Goal: Information Seeking & Learning: Learn about a topic

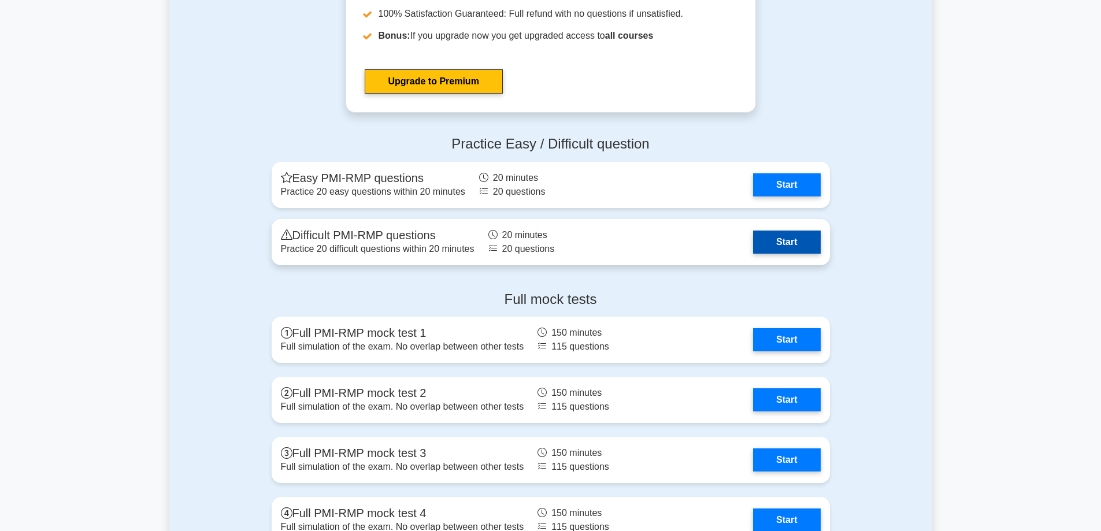
click at [791, 237] on link "Start" at bounding box center [786, 242] width 67 height 23
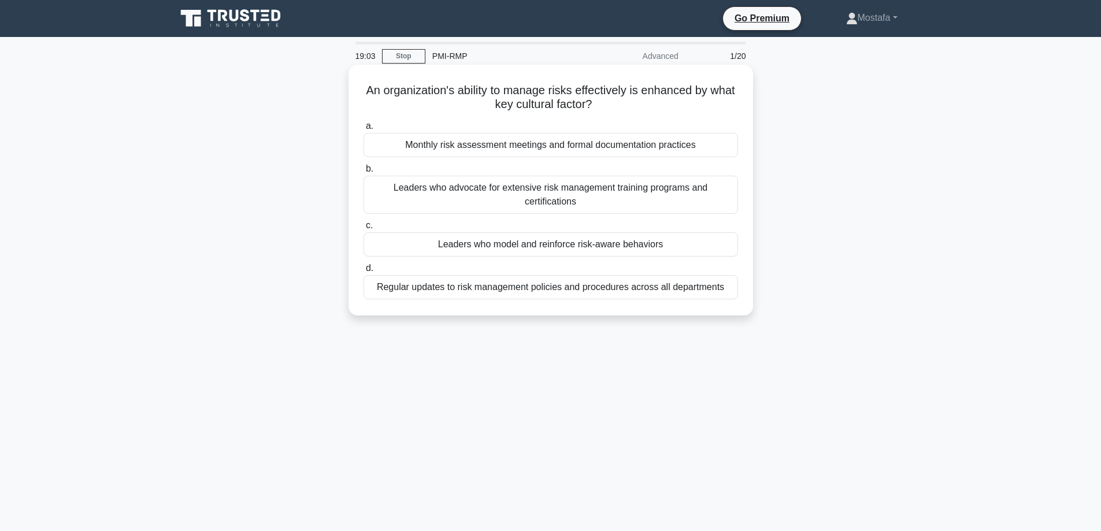
click at [731, 295] on div "Regular updates to risk management policies and procedures across all departmen…" at bounding box center [551, 287] width 375 height 24
click at [364, 272] on input "d. Regular updates to risk management policies and procedures across all depart…" at bounding box center [364, 269] width 0 height 8
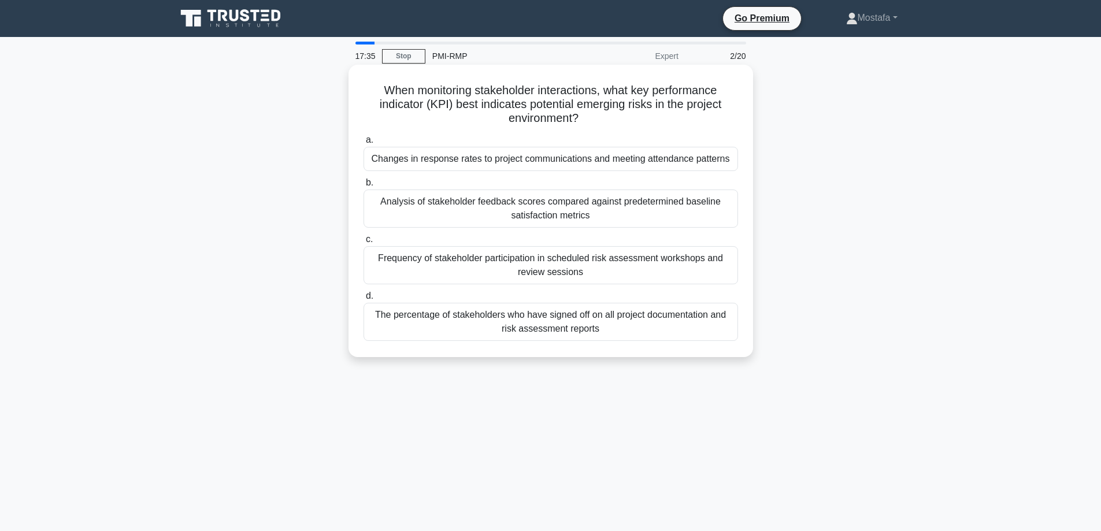
click at [720, 275] on div "Frequency of stakeholder participation in scheduled risk assessment workshops a…" at bounding box center [551, 265] width 375 height 38
click at [364, 243] on input "c. Frequency of stakeholder participation in scheduled risk assessment workshop…" at bounding box center [364, 240] width 0 height 8
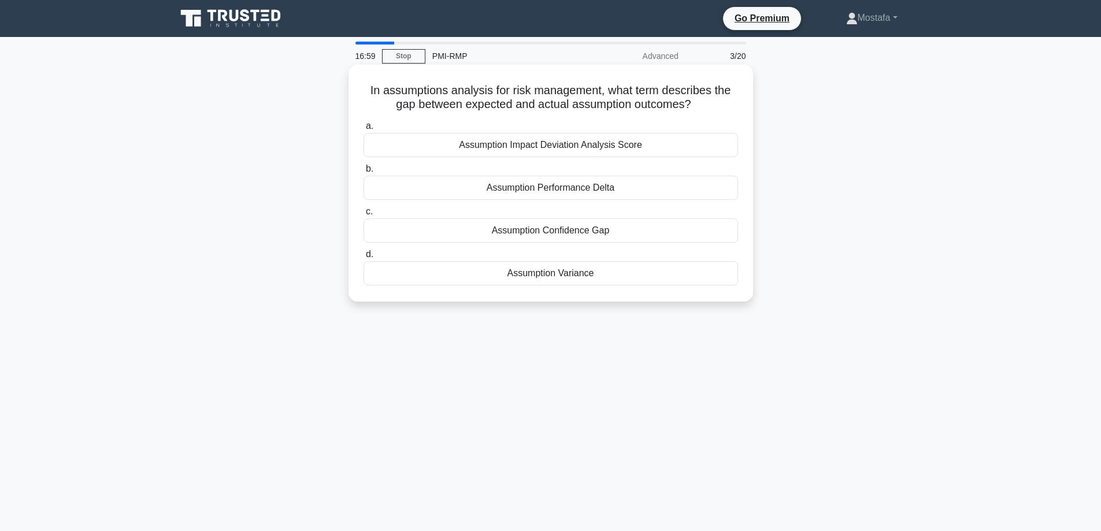
click at [727, 235] on div "Assumption Confidence Gap" at bounding box center [551, 231] width 375 height 24
click at [364, 216] on input "c. Assumption Confidence Gap" at bounding box center [364, 212] width 0 height 8
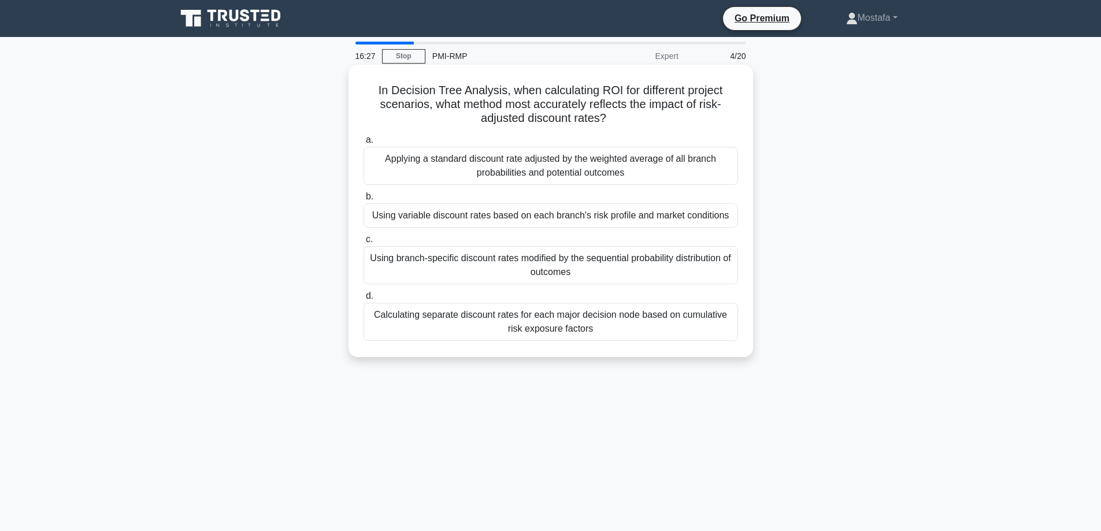
click at [718, 170] on div "Applying a standard discount rate adjusted by the weighted average of all branc…" at bounding box center [551, 166] width 375 height 38
click at [364, 144] on input "a. Applying a standard discount rate adjusted by the weighted average of all br…" at bounding box center [364, 140] width 0 height 8
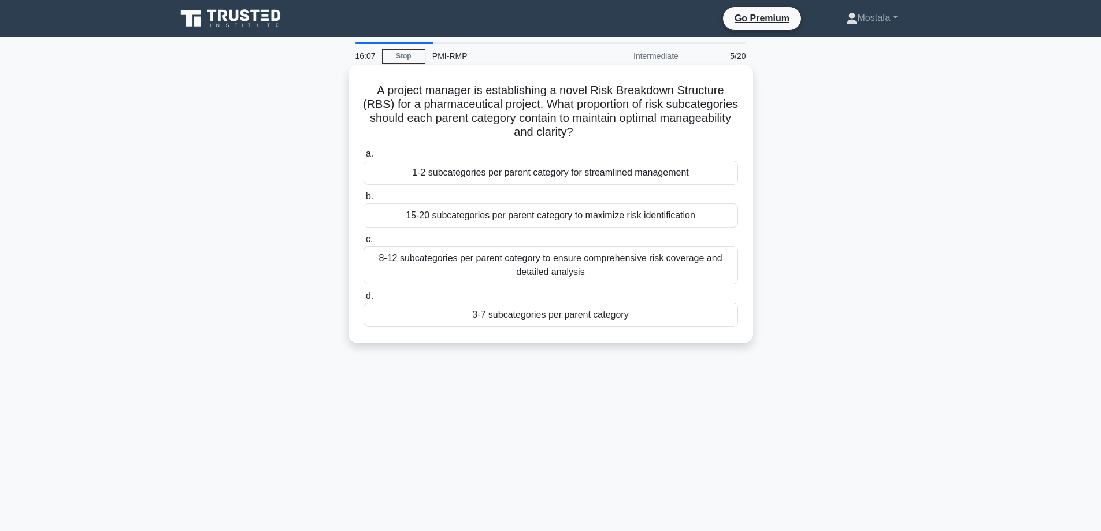
click at [720, 316] on div "3-7 subcategories per parent category" at bounding box center [551, 315] width 375 height 24
click at [364, 300] on input "d. 3-7 subcategories per parent category" at bounding box center [364, 297] width 0 height 8
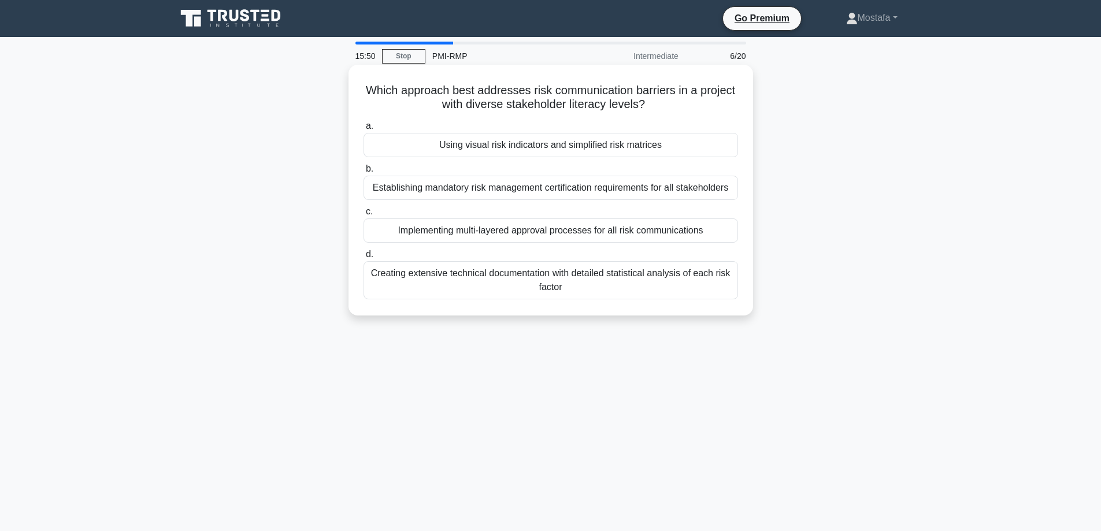
click at [711, 146] on div "Using visual risk indicators and simplified risk matrices" at bounding box center [551, 145] width 375 height 24
click at [364, 130] on input "a. Using visual risk indicators and simplified risk matrices" at bounding box center [364, 127] width 0 height 8
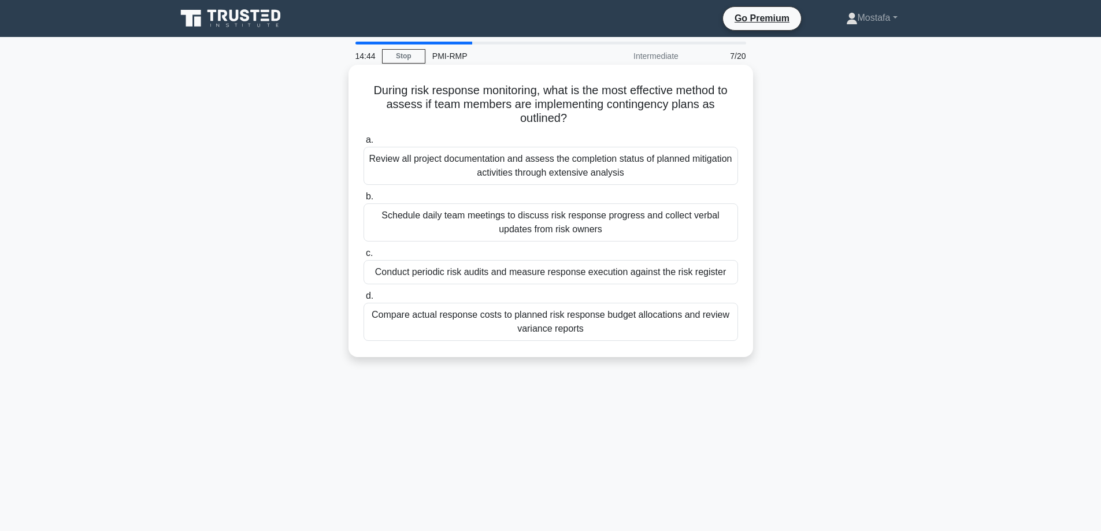
click at [722, 330] on div "Compare actual response costs to planned risk response budget allocations and r…" at bounding box center [551, 322] width 375 height 38
click at [364, 300] on input "d. Compare actual response costs to planned risk response budget allocations an…" at bounding box center [364, 297] width 0 height 8
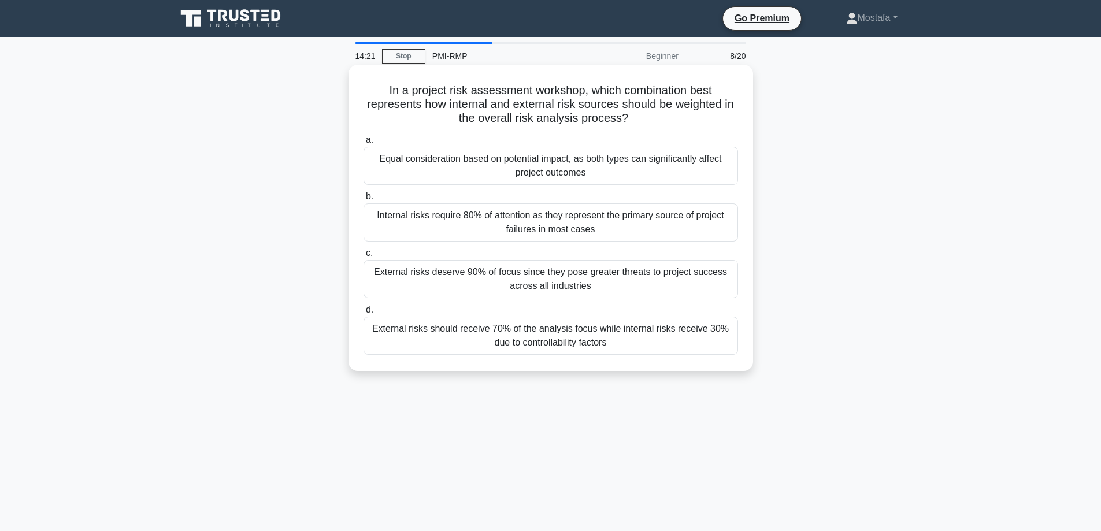
click at [726, 173] on div "Equal consideration based on potential impact, as both types can significantly …" at bounding box center [551, 166] width 375 height 38
click at [364, 144] on input "a. Equal consideration based on potential impact, as both types can significant…" at bounding box center [364, 140] width 0 height 8
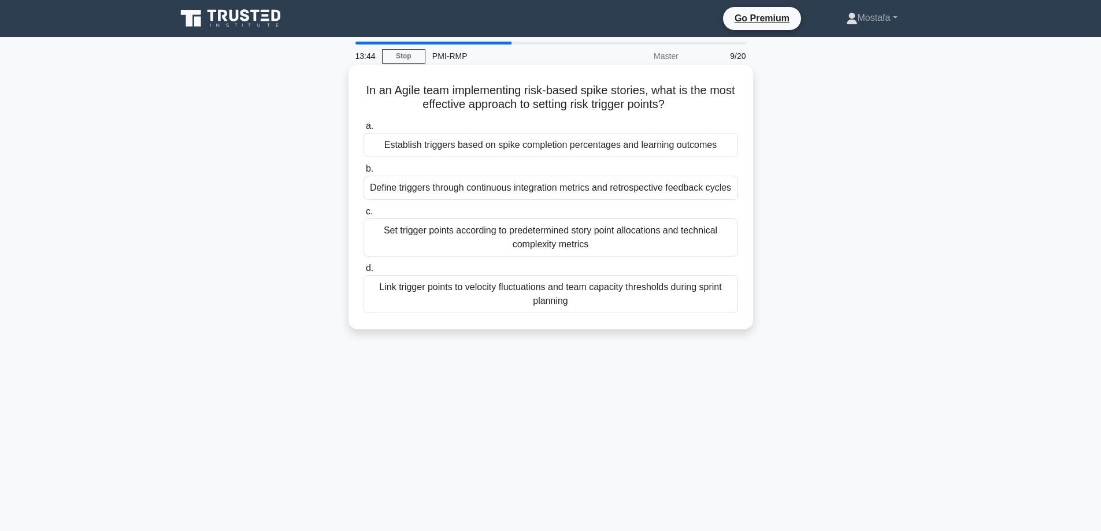
click at [725, 309] on div "Link trigger points to velocity fluctuations and team capacity thresholds durin…" at bounding box center [551, 294] width 375 height 38
click at [364, 272] on input "d. Link trigger points to velocity fluctuations and team capacity thresholds du…" at bounding box center [364, 269] width 0 height 8
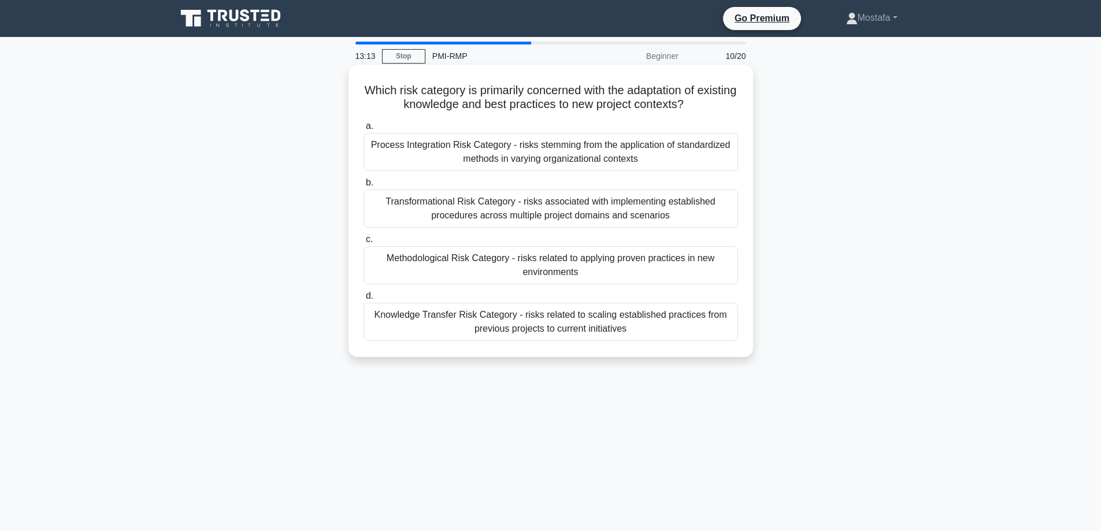
click at [729, 334] on div "Knowledge Transfer Risk Category - risks related to scaling established practic…" at bounding box center [551, 322] width 375 height 38
click at [364, 300] on input "d. Knowledge Transfer Risk Category - risks related to scaling established prac…" at bounding box center [364, 297] width 0 height 8
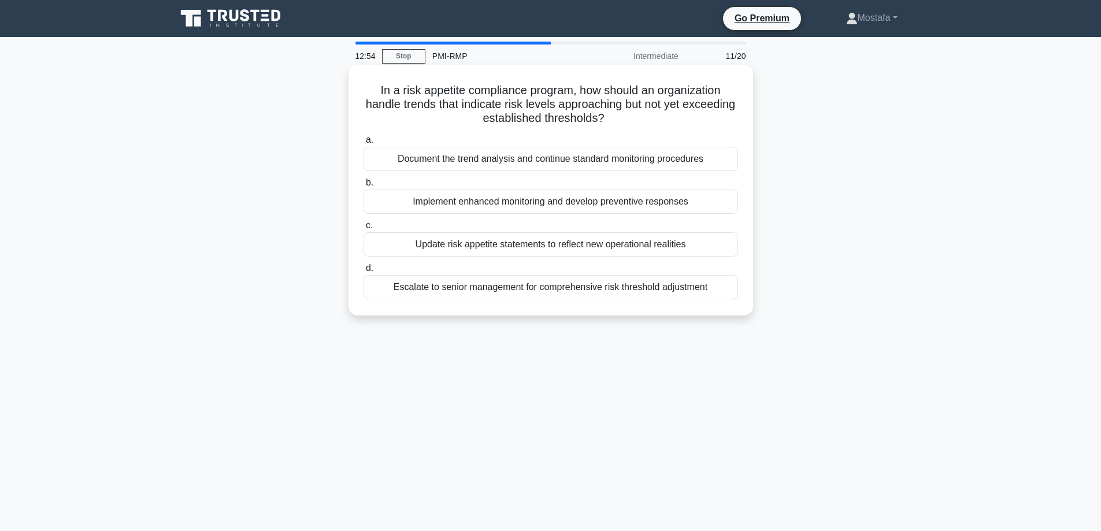
click at [729, 250] on div "Update risk appetite statements to reflect new operational realities" at bounding box center [551, 244] width 375 height 24
click at [364, 230] on input "c. Update risk appetite statements to reflect new operational realities" at bounding box center [364, 226] width 0 height 8
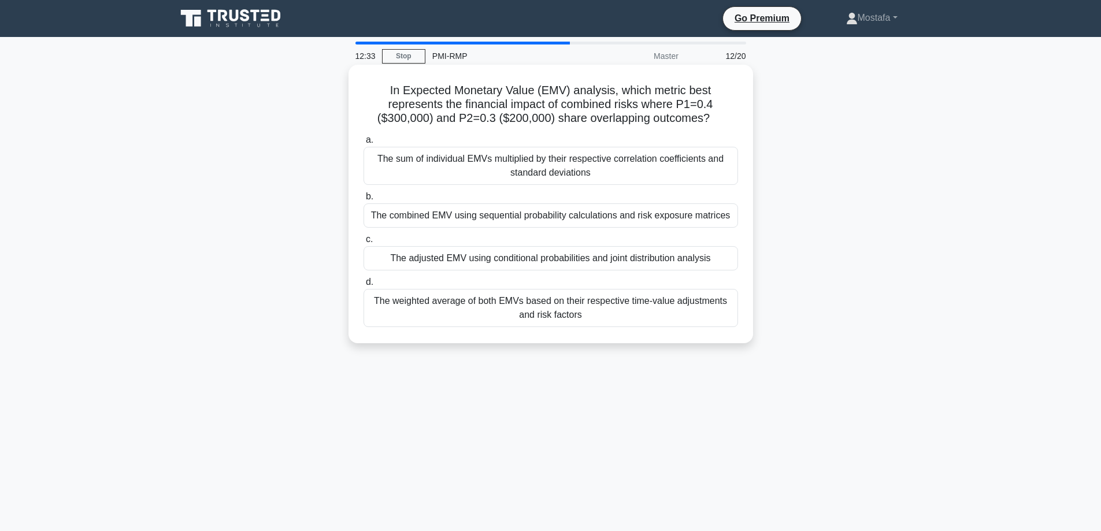
click at [734, 172] on div "The sum of individual EMVs multiplied by their respective correlation coefficie…" at bounding box center [551, 166] width 375 height 38
click at [364, 144] on input "a. The sum of individual EMVs multiplied by their respective correlation coeffi…" at bounding box center [364, 140] width 0 height 8
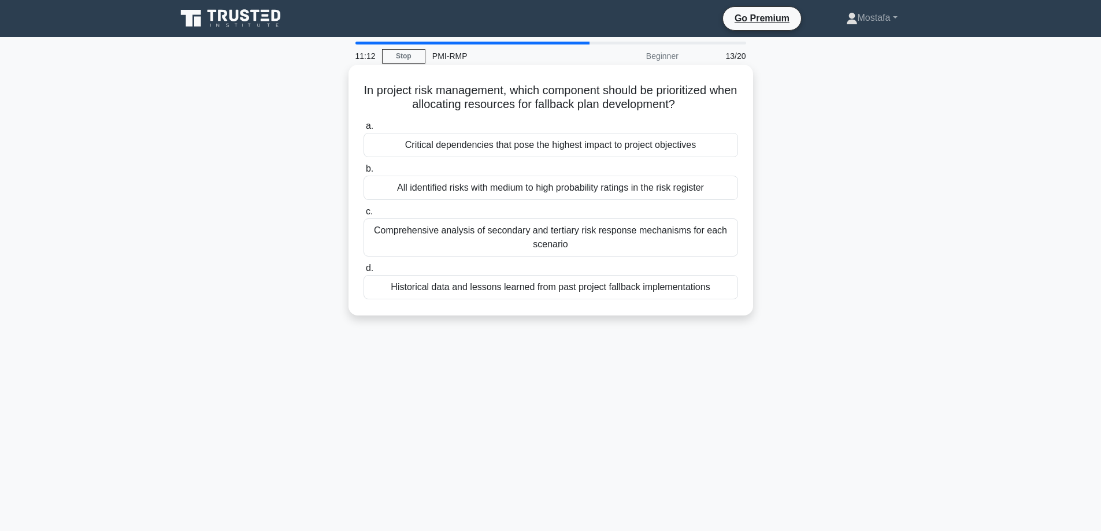
click at [722, 293] on div "Historical data and lessons learned from past project fallback implementations" at bounding box center [551, 287] width 375 height 24
click at [364, 272] on input "d. Historical data and lessons learned from past project fallback implementatio…" at bounding box center [364, 269] width 0 height 8
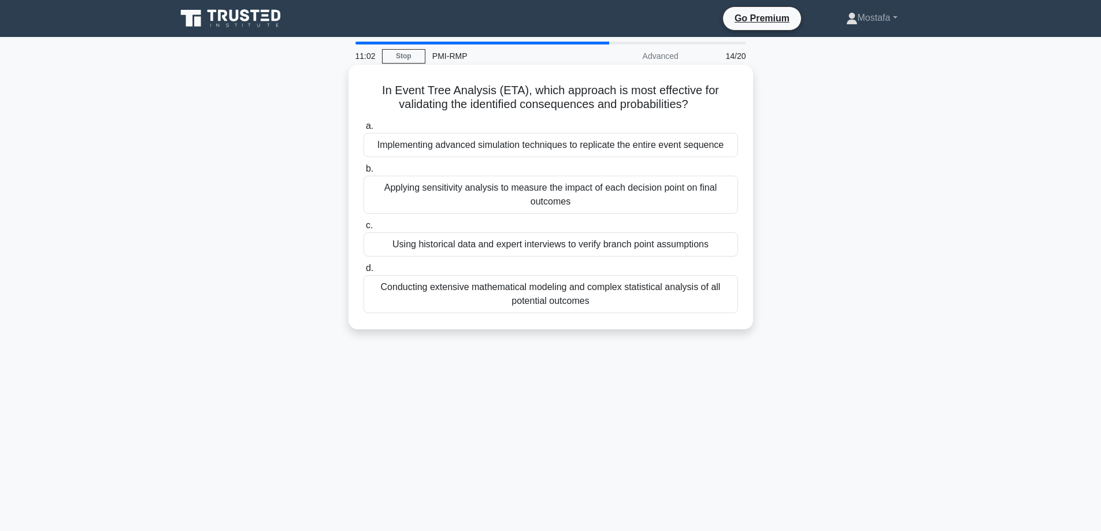
click at [733, 245] on div "Using historical data and expert interviews to verify branch point assumptions" at bounding box center [551, 244] width 375 height 24
click at [364, 230] on input "c. Using historical data and expert interviews to verify branch point assumptio…" at bounding box center [364, 226] width 0 height 8
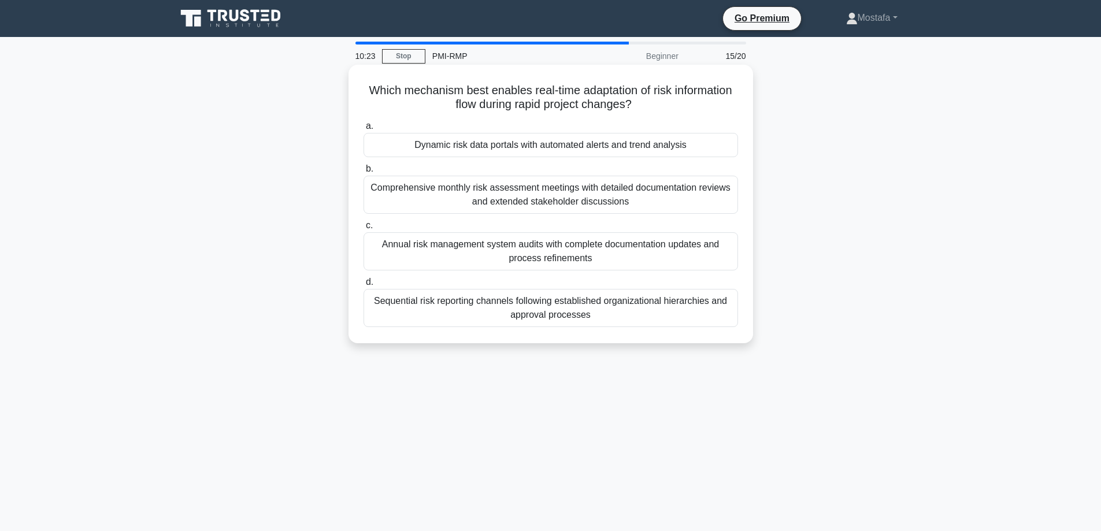
click at [719, 145] on div "Dynamic risk data portals with automated alerts and trend analysis" at bounding box center [551, 145] width 375 height 24
click at [364, 130] on input "a. Dynamic risk data portals with automated alerts and trend analysis" at bounding box center [364, 127] width 0 height 8
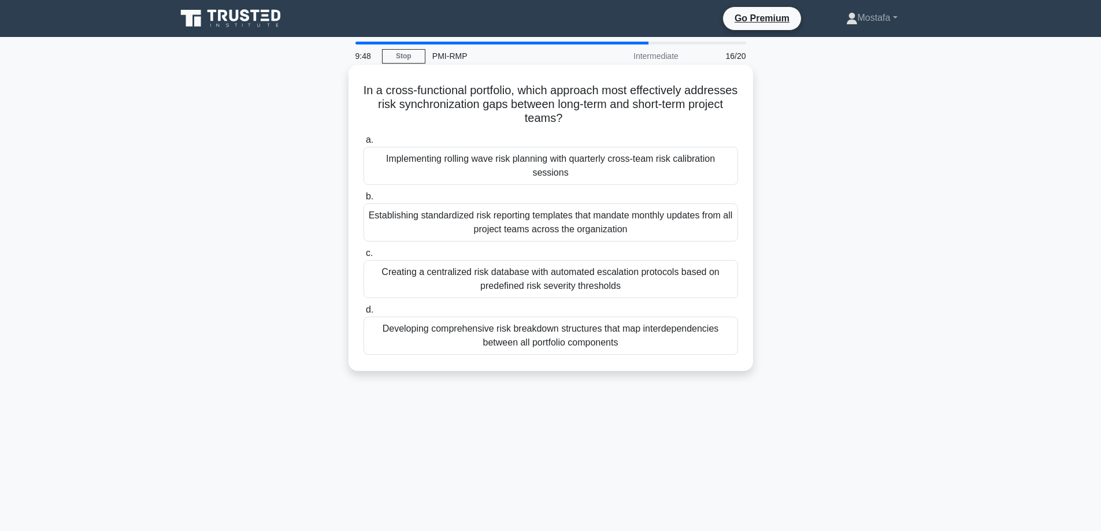
click at [716, 283] on div "Creating a centralized risk database with automated escalation protocols based …" at bounding box center [551, 279] width 375 height 38
click at [364, 257] on input "c. Creating a centralized risk database with automated escalation protocols bas…" at bounding box center [364, 254] width 0 height 8
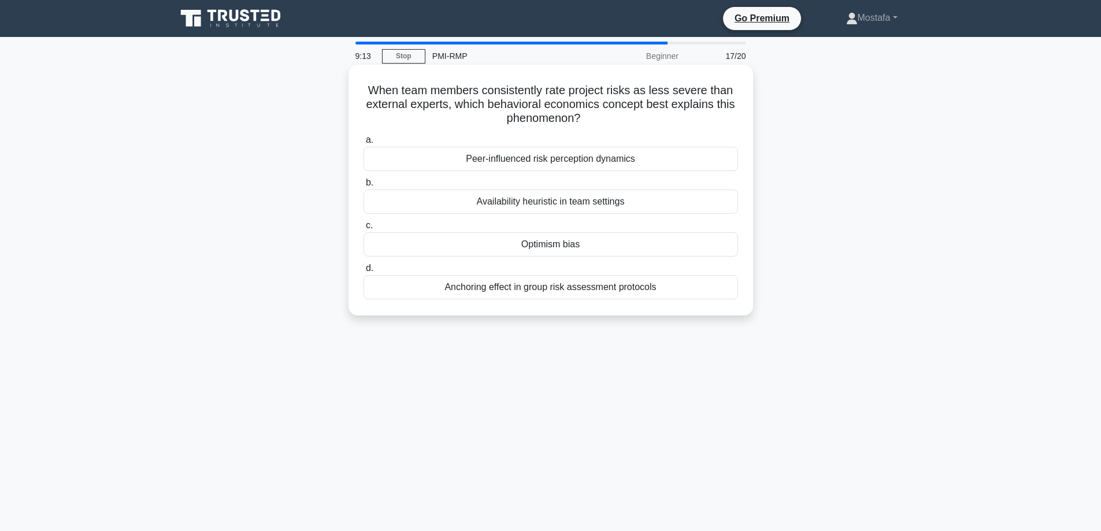
click at [734, 247] on div "Optimism bias" at bounding box center [551, 244] width 375 height 24
click at [364, 230] on input "c. Optimism bias" at bounding box center [364, 226] width 0 height 8
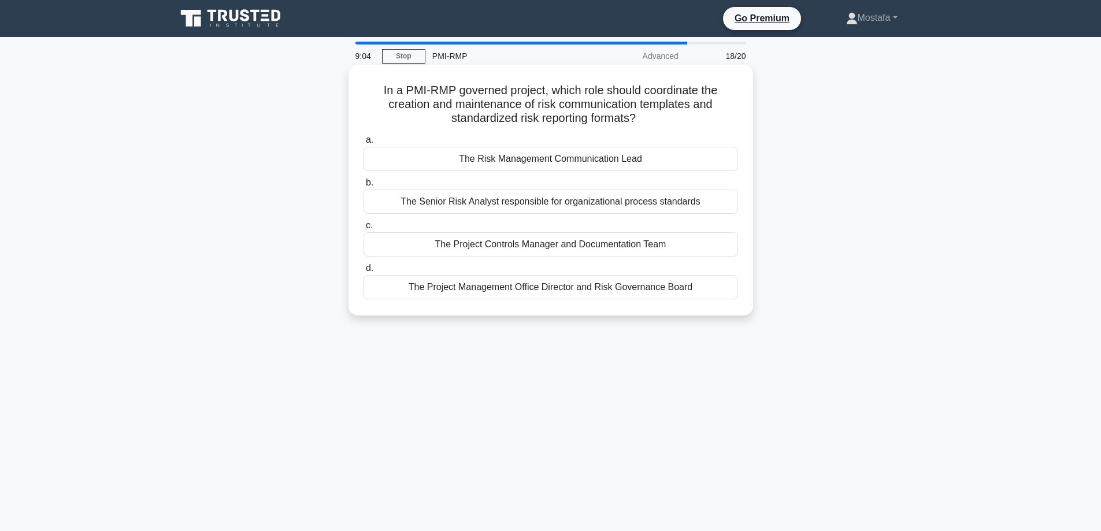
click at [720, 160] on div "The Risk Management Communication Lead" at bounding box center [551, 159] width 375 height 24
click at [364, 144] on input "a. The Risk Management Communication Lead" at bounding box center [364, 140] width 0 height 8
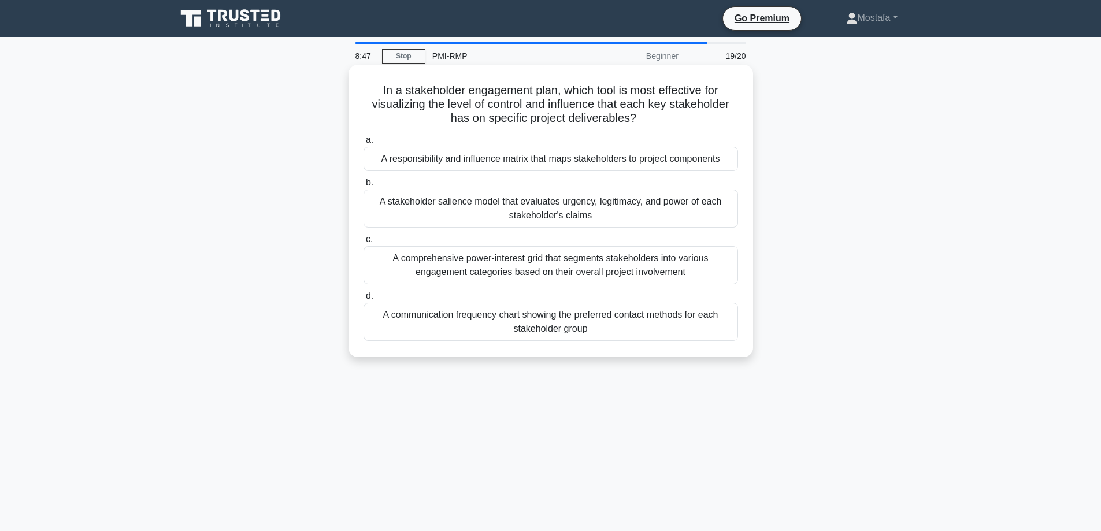
click at [728, 161] on div "A responsibility and influence matrix that maps stakeholders to project compone…" at bounding box center [551, 159] width 375 height 24
click at [364, 144] on input "a. A responsibility and influence matrix that maps stakeholders to project comp…" at bounding box center [364, 140] width 0 height 8
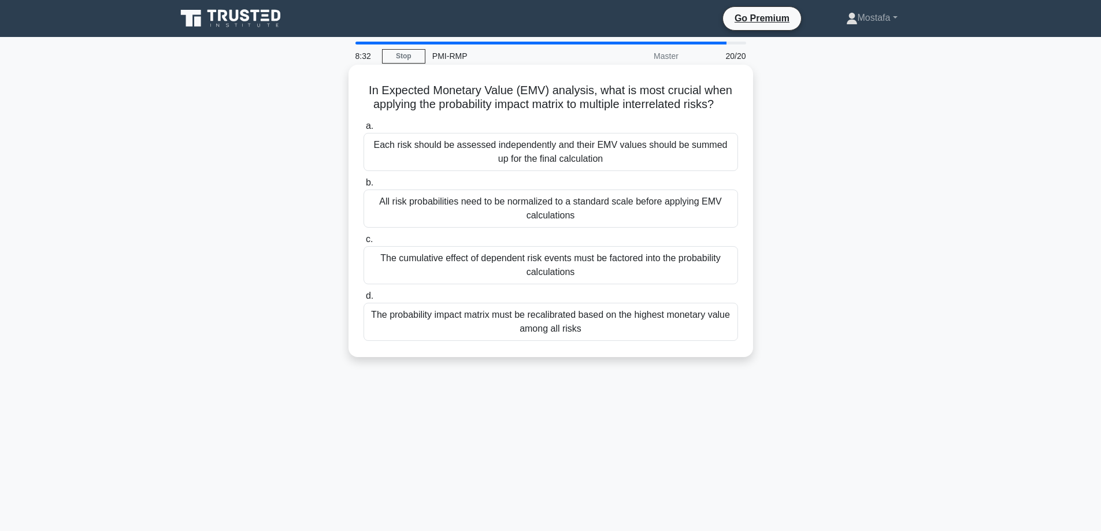
click at [720, 157] on div "Each risk should be assessed independently and their EMV values should be summe…" at bounding box center [551, 152] width 375 height 38
click at [364, 130] on input "a. Each risk should be assessed independently and their EMV values should be su…" at bounding box center [364, 127] width 0 height 8
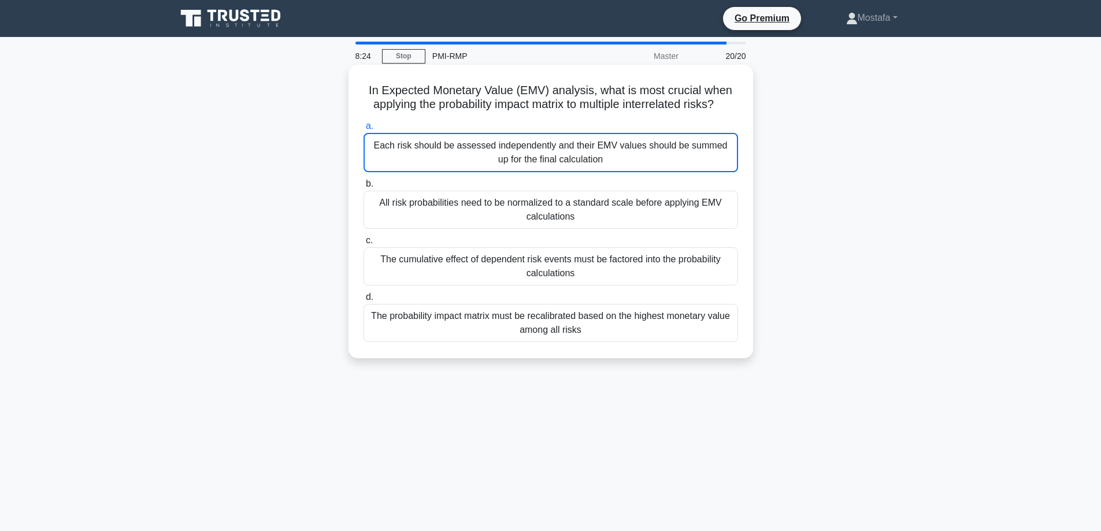
click at [712, 158] on div "Each risk should be assessed independently and their EMV values should be summe…" at bounding box center [551, 152] width 375 height 39
click at [364, 130] on input "a. Each risk should be assessed independently and their EMV values should be su…" at bounding box center [364, 127] width 0 height 8
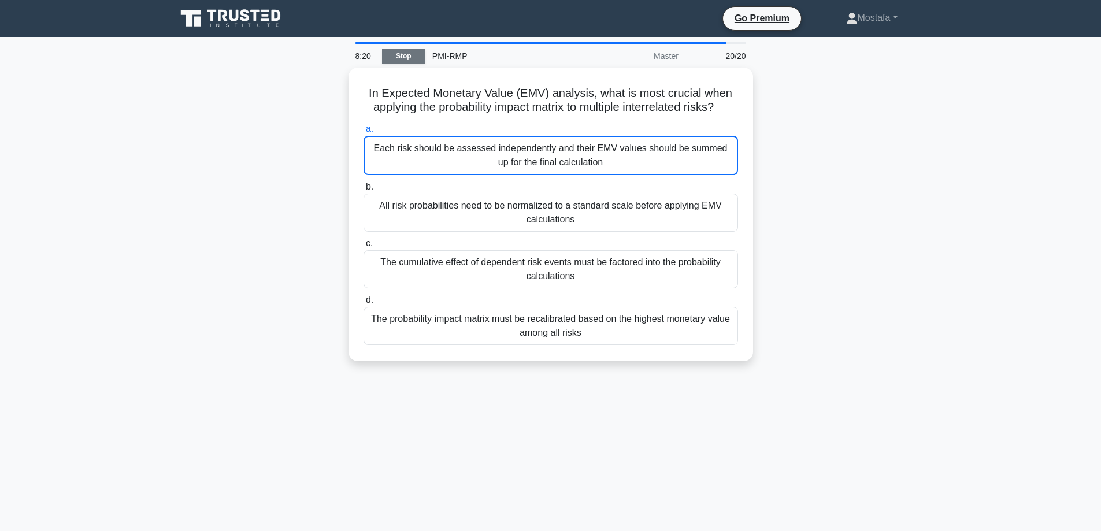
click at [406, 56] on link "Stop" at bounding box center [403, 56] width 43 height 14
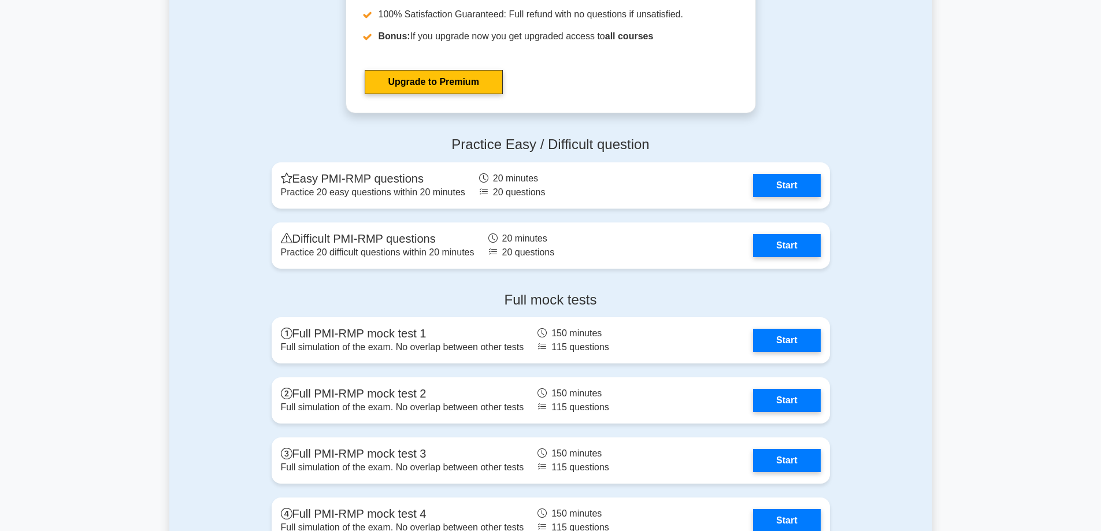
scroll to position [3065, 0]
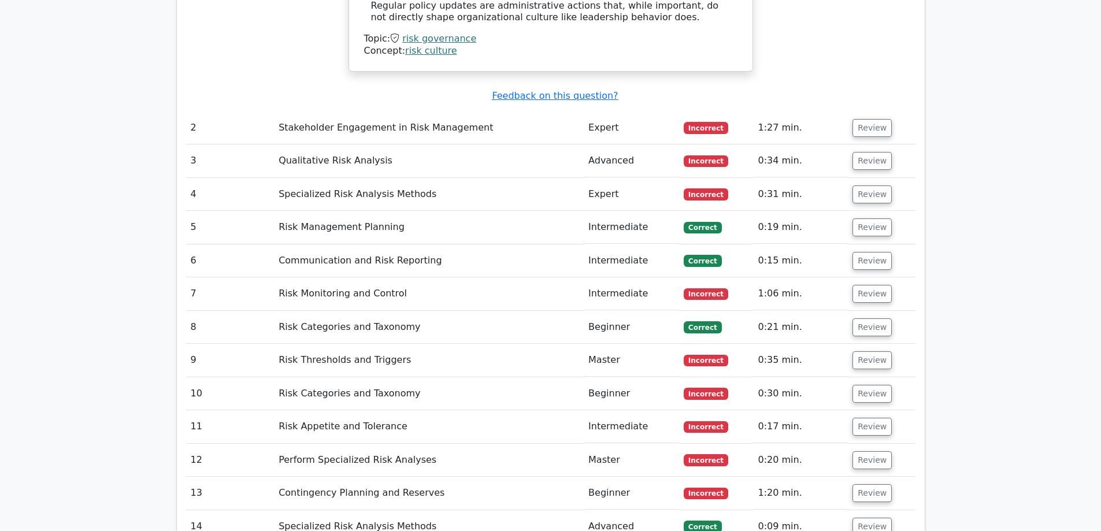
scroll to position [1735, 0]
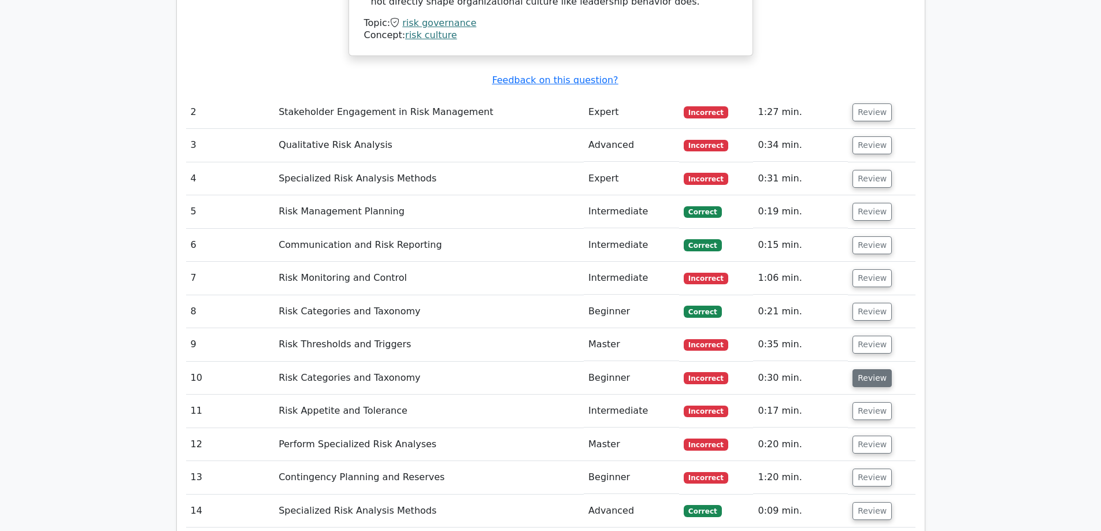
click at [872, 369] on button "Review" at bounding box center [872, 378] width 39 height 18
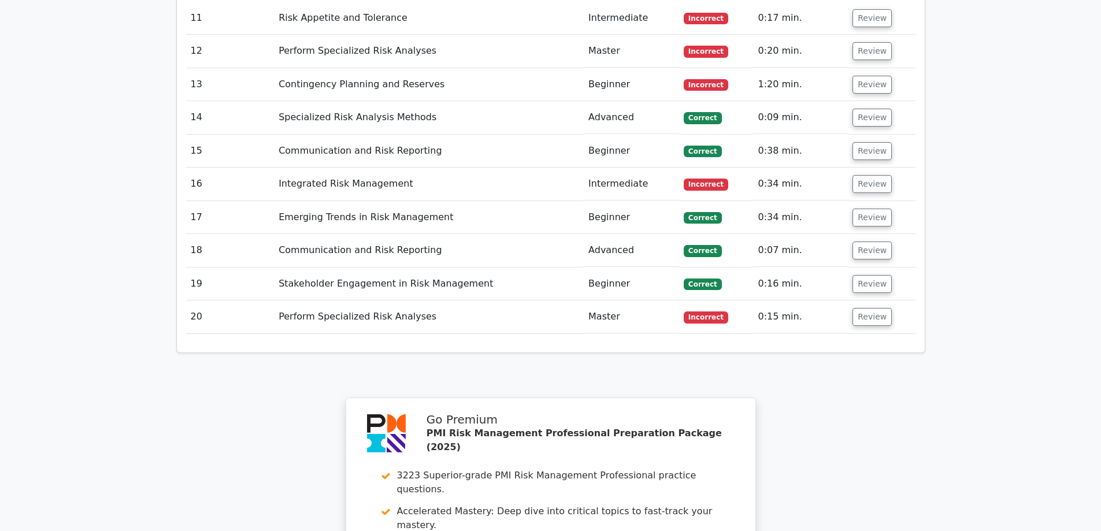
scroll to position [2949, 0]
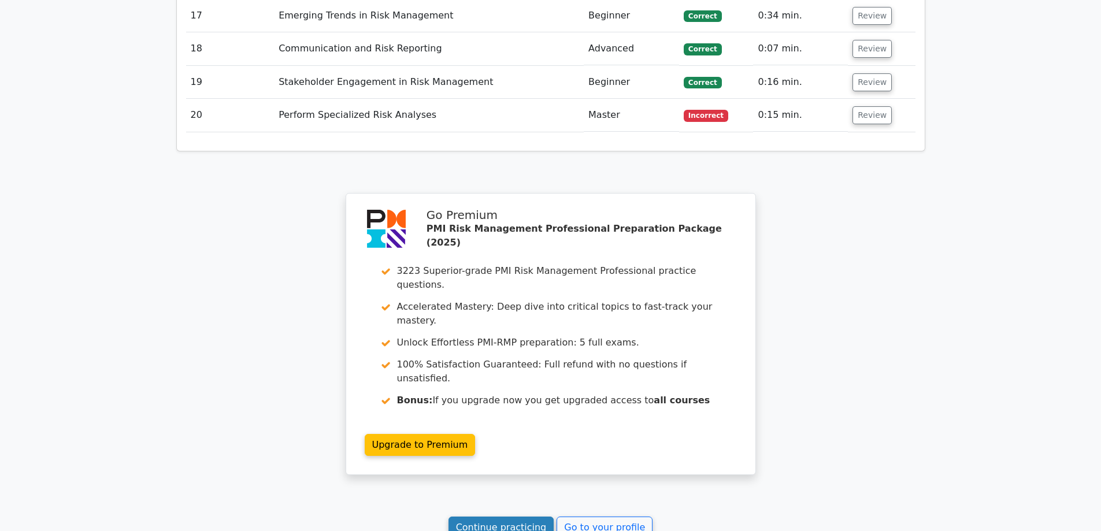
click at [525, 517] on link "Continue practicing" at bounding box center [502, 528] width 106 height 22
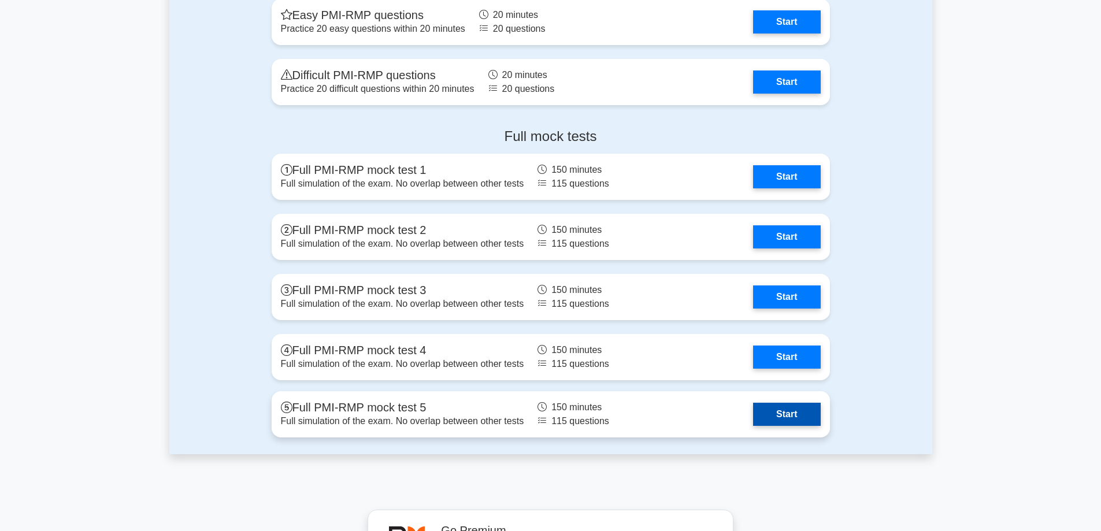
scroll to position [3122, 0]
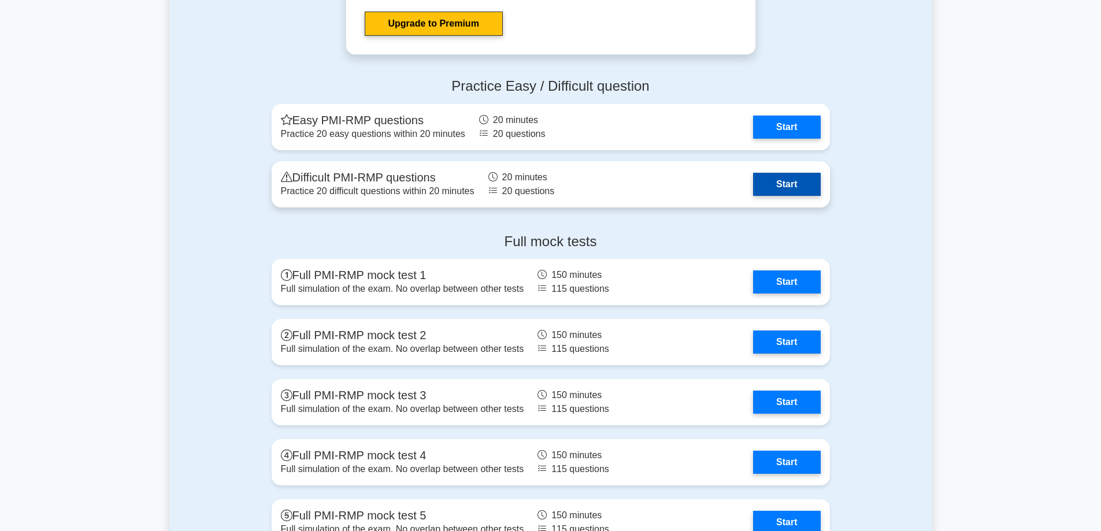
click at [793, 178] on link "Start" at bounding box center [786, 184] width 67 height 23
click at [775, 182] on link "Start" at bounding box center [786, 184] width 67 height 23
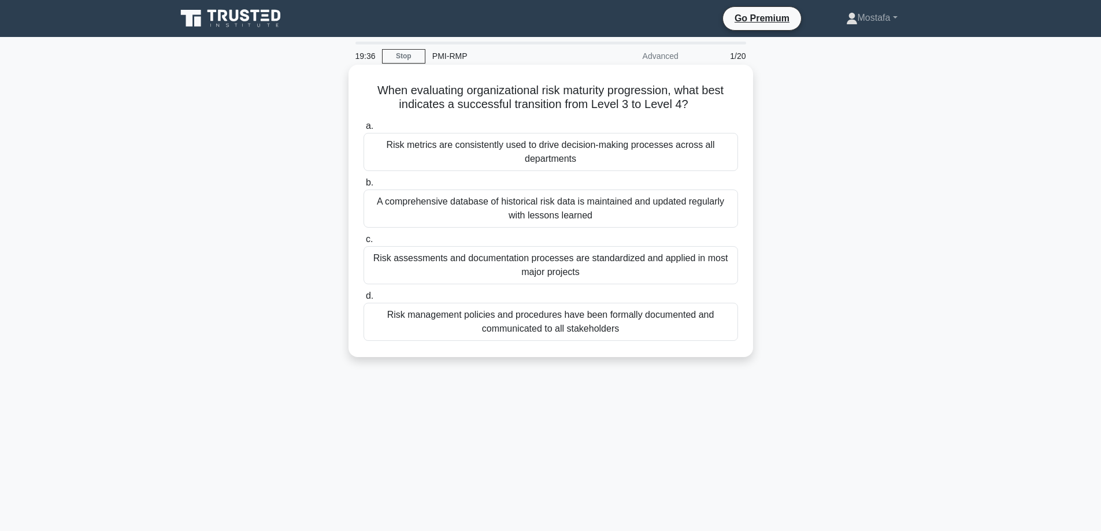
click at [710, 161] on div "Risk metrics are consistently used to drive decision-making processes across al…" at bounding box center [551, 152] width 375 height 38
click at [364, 130] on input "a. Risk metrics are consistently used to drive decision-making processes across…" at bounding box center [364, 127] width 0 height 8
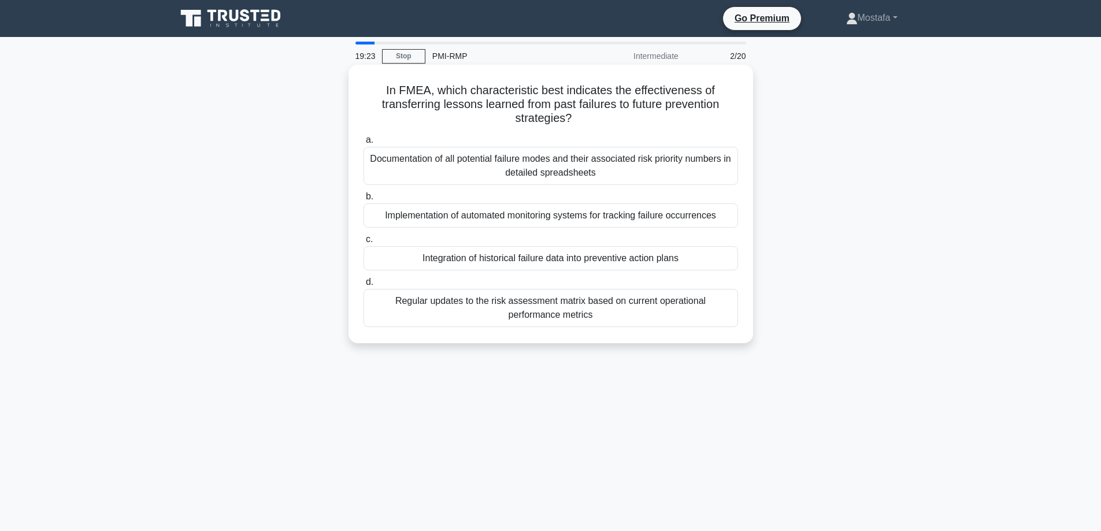
click at [728, 261] on div "Integration of historical failure data into preventive action plans" at bounding box center [551, 258] width 375 height 24
click at [364, 243] on input "c. Integration of historical failure data into preventive action plans" at bounding box center [364, 240] width 0 height 8
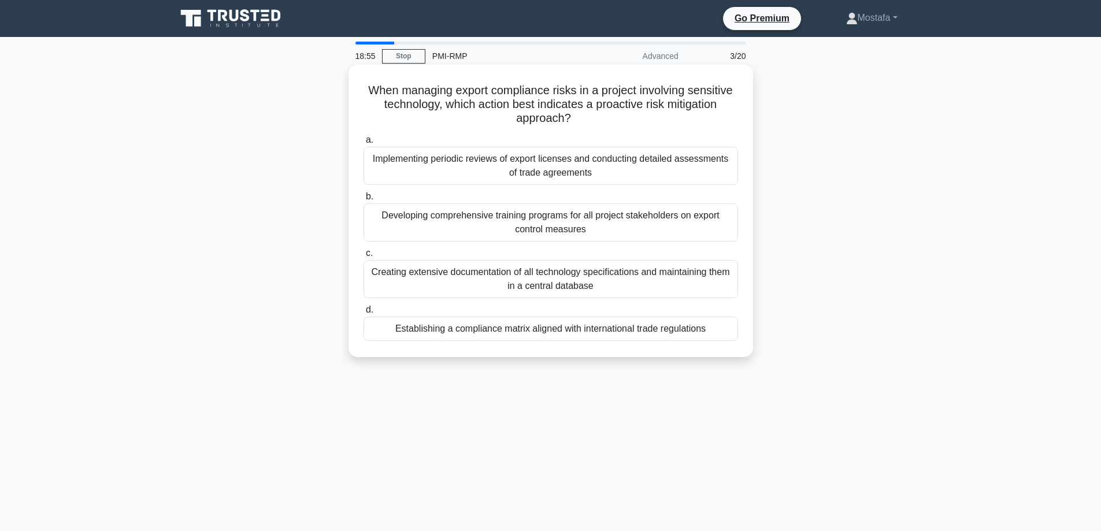
click at [724, 331] on div "Establishing a compliance matrix aligned with international trade regulations" at bounding box center [551, 329] width 375 height 24
click at [364, 314] on input "d. Establishing a compliance matrix aligned with international trade regulations" at bounding box center [364, 310] width 0 height 8
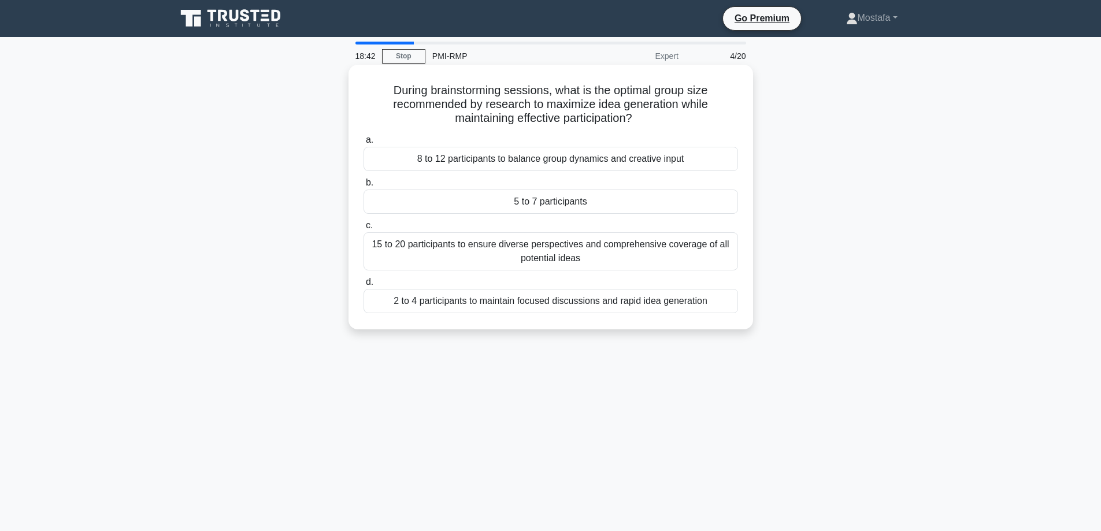
click at [629, 204] on div "5 to 7 participants" at bounding box center [551, 202] width 375 height 24
click at [364, 187] on input "b. 5 to 7 participants" at bounding box center [364, 183] width 0 height 8
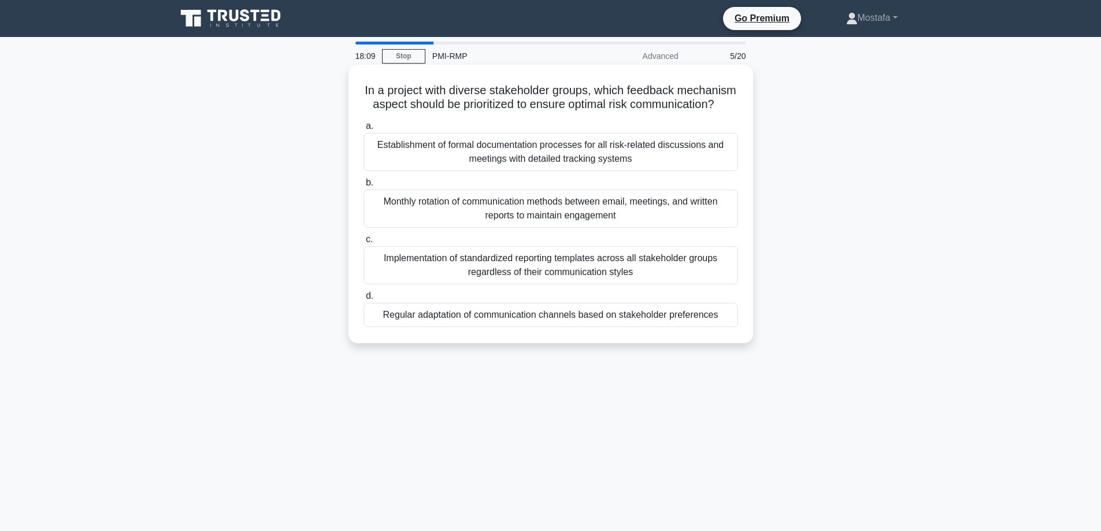
click at [723, 327] on div "Regular adaptation of communication channels based on stakeholder preferences" at bounding box center [551, 315] width 375 height 24
click at [364, 300] on input "d. Regular adaptation of communication channels based on stakeholder preferences" at bounding box center [364, 297] width 0 height 8
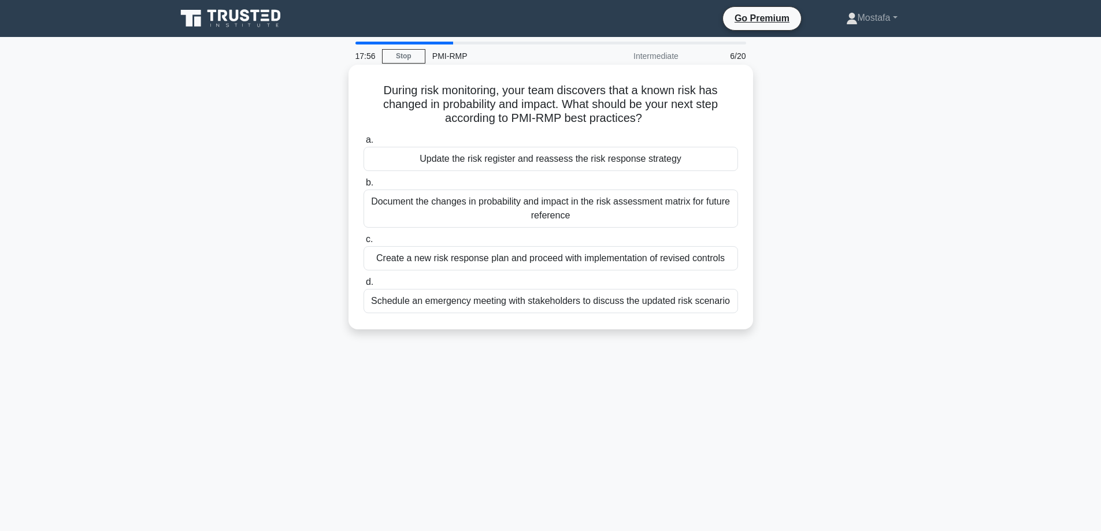
click at [718, 161] on div "Update the risk register and reassess the risk response strategy" at bounding box center [551, 159] width 375 height 24
click at [364, 144] on input "a. Update the risk register and reassess the risk response strategy" at bounding box center [364, 140] width 0 height 8
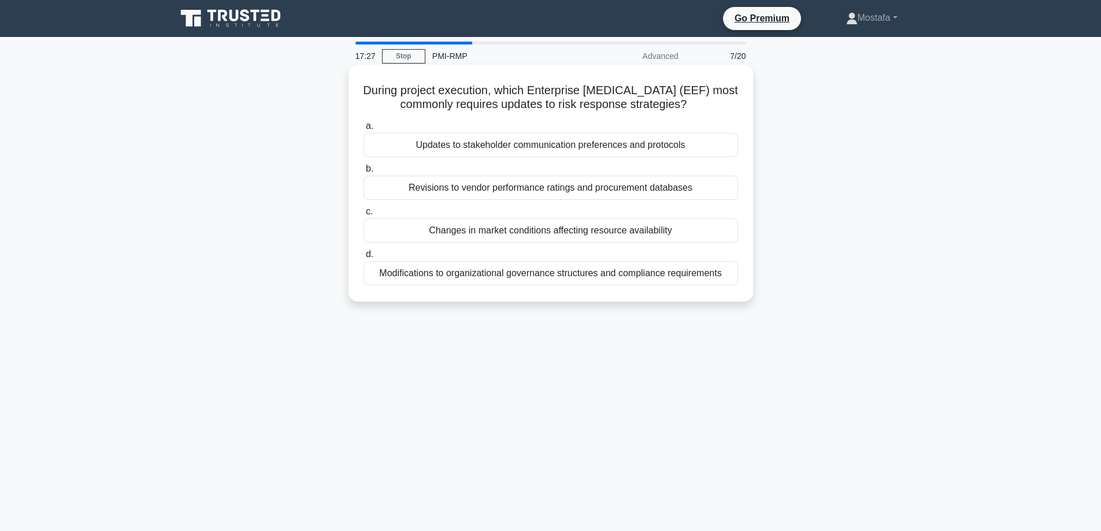
click at [728, 145] on div "Updates to stakeholder communication preferences and protocols" at bounding box center [551, 145] width 375 height 24
click at [364, 130] on input "a. Updates to stakeholder communication preferences and protocols" at bounding box center [364, 127] width 0 height 8
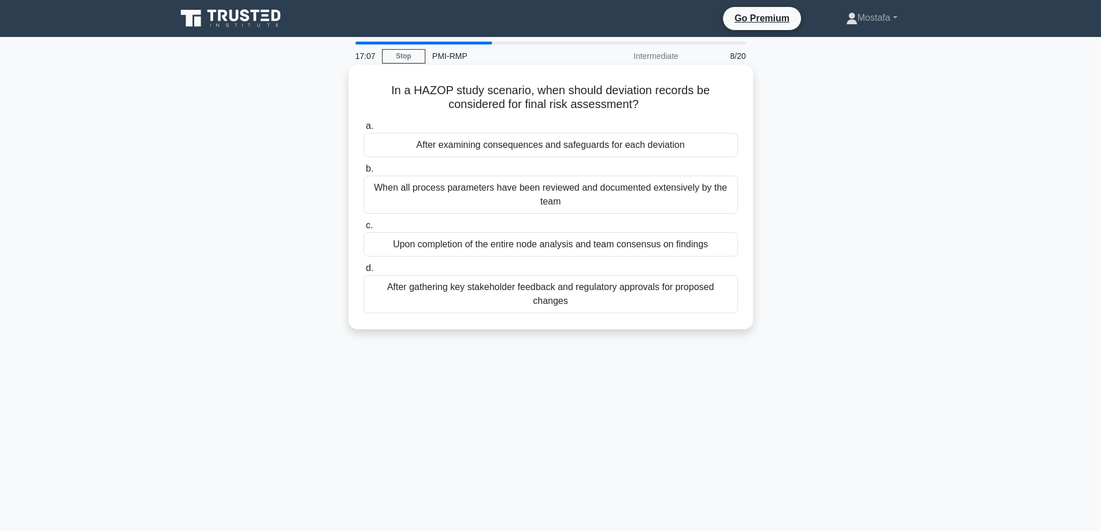
click at [722, 243] on div "Upon completion of the entire node analysis and team consensus on findings" at bounding box center [551, 244] width 375 height 24
click at [364, 230] on input "c. Upon completion of the entire node analysis and team consensus on findings" at bounding box center [364, 226] width 0 height 8
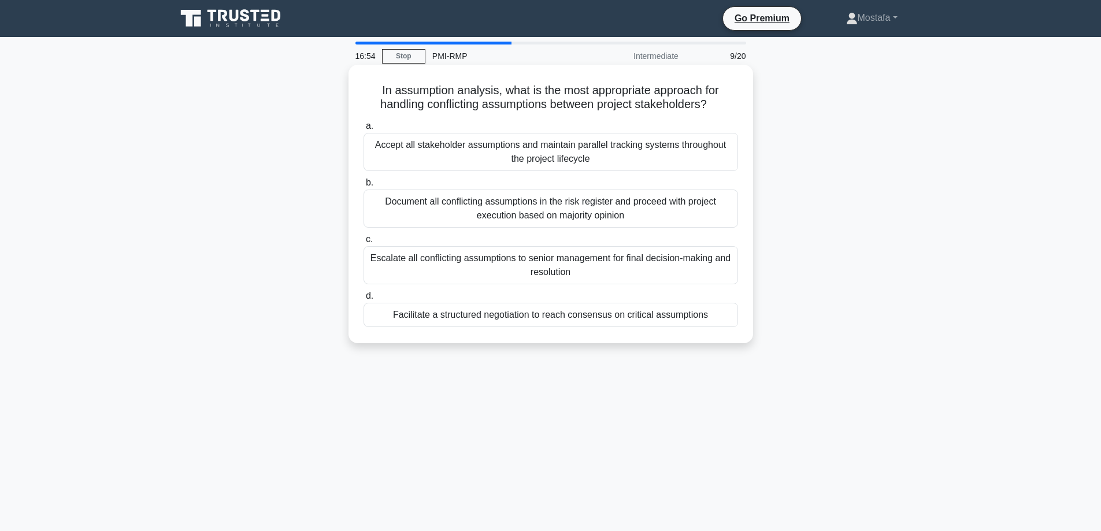
click at [731, 316] on div "Facilitate a structured negotiation to reach consensus on critical assumptions" at bounding box center [551, 315] width 375 height 24
click at [364, 300] on input "d. Facilitate a structured negotiation to reach consensus on critical assumptio…" at bounding box center [364, 297] width 0 height 8
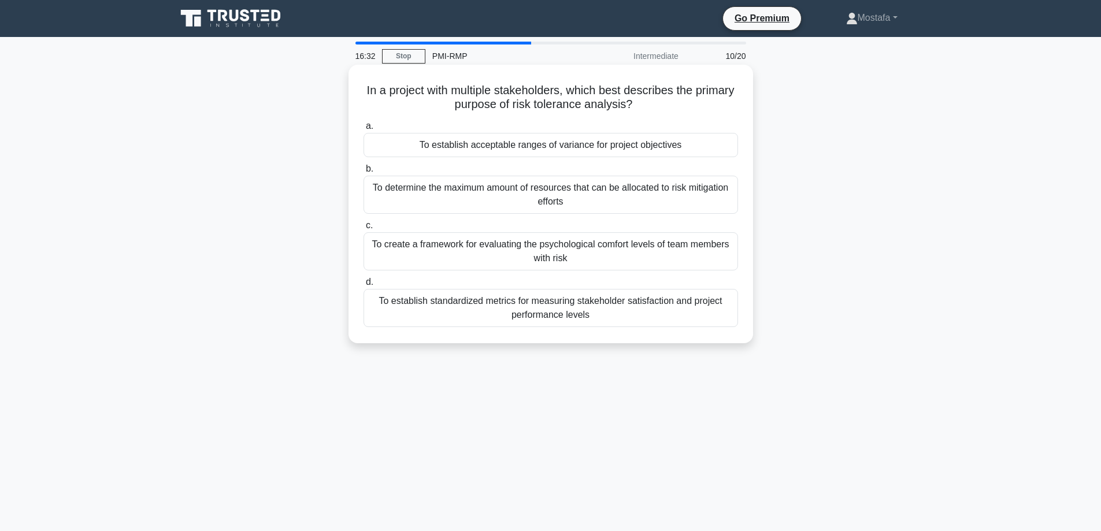
click at [716, 147] on div "To establish acceptable ranges of variance for project objectives" at bounding box center [551, 145] width 375 height 24
click at [364, 130] on input "a. To establish acceptable ranges of variance for project objectives" at bounding box center [364, 127] width 0 height 8
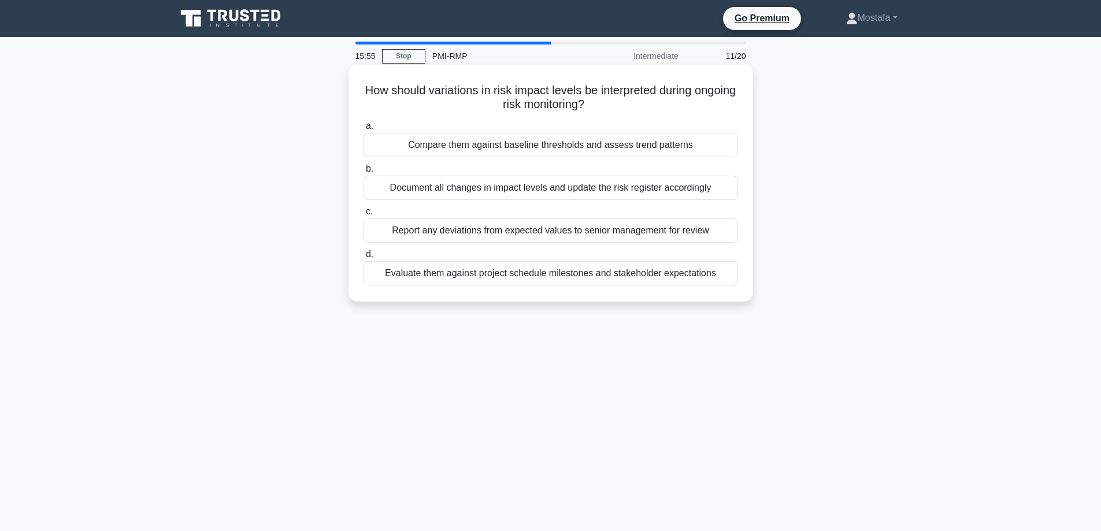
click at [724, 145] on div "Compare them against baseline thresholds and assess trend patterns" at bounding box center [551, 145] width 375 height 24
click at [364, 130] on input "a. Compare them against baseline thresholds and assess trend patterns" at bounding box center [364, 127] width 0 height 8
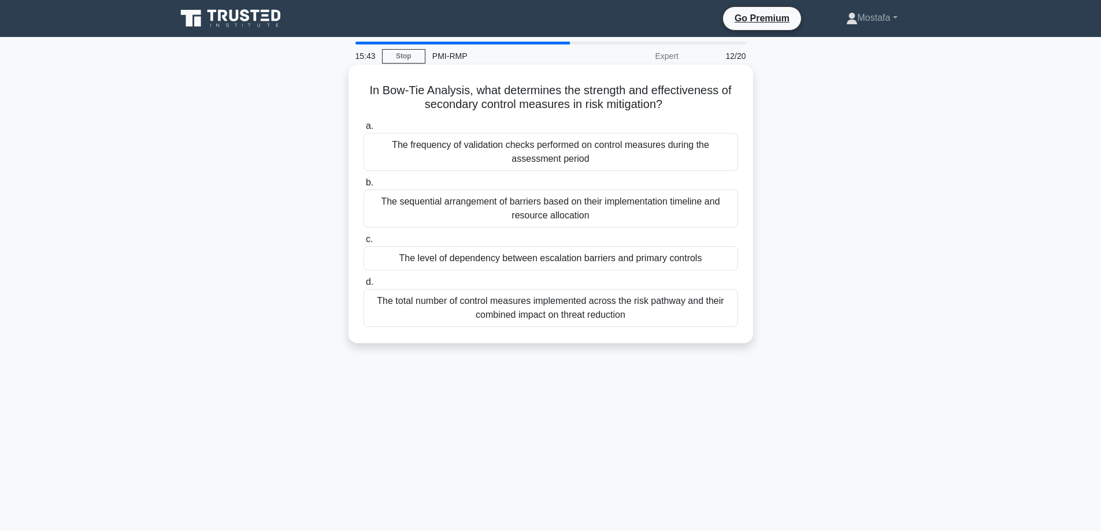
click at [728, 265] on div "The level of dependency between escalation barriers and primary controls" at bounding box center [551, 258] width 375 height 24
click at [364, 243] on input "c. The level of dependency between escalation barriers and primary controls" at bounding box center [364, 240] width 0 height 8
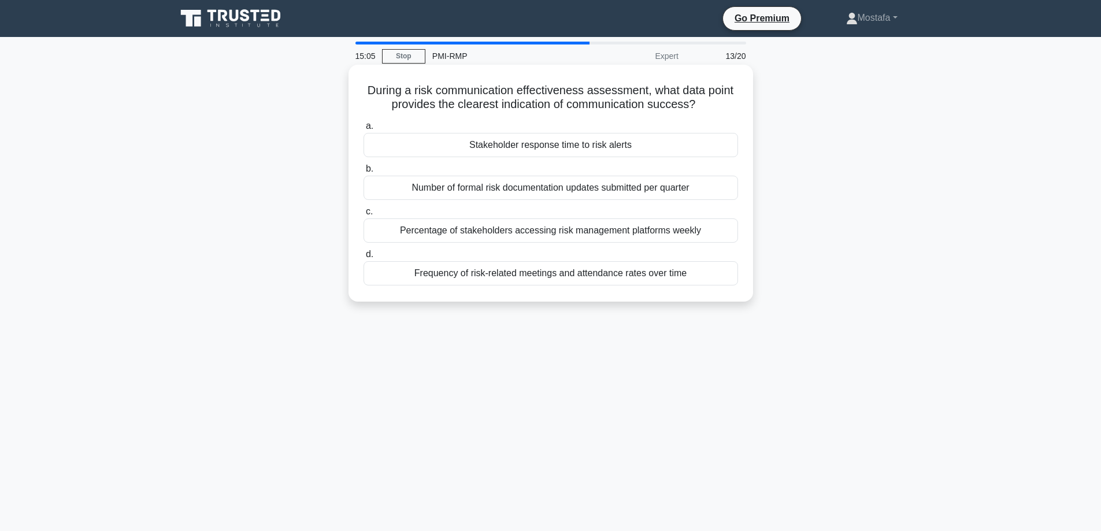
click at [723, 149] on div "Stakeholder response time to risk alerts" at bounding box center [551, 145] width 375 height 24
click at [364, 130] on input "a. Stakeholder response time to risk alerts" at bounding box center [364, 127] width 0 height 8
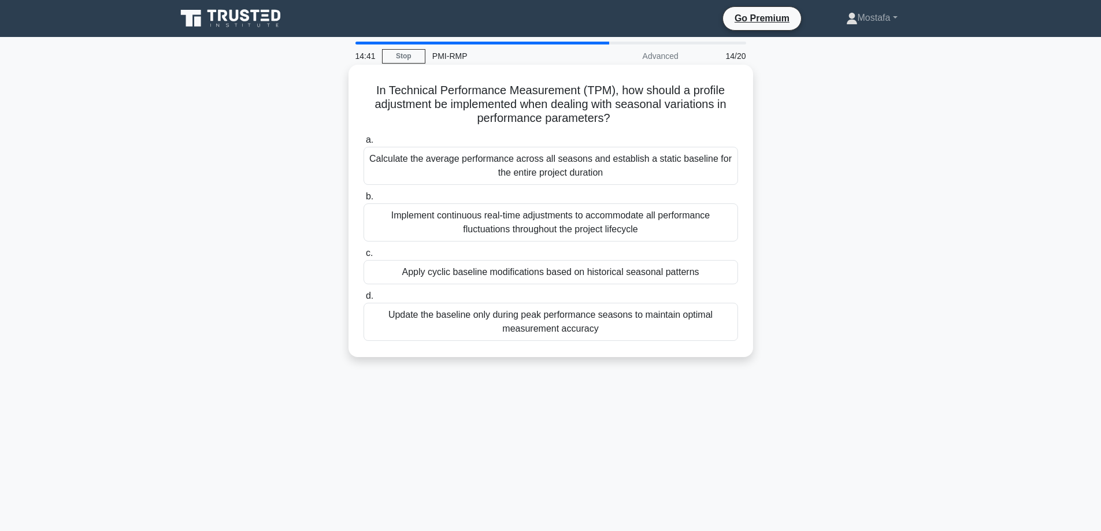
click at [722, 272] on div "Apply cyclic baseline modifications based on historical seasonal patterns" at bounding box center [551, 272] width 375 height 24
click at [364, 257] on input "c. Apply cyclic baseline modifications based on historical seasonal patterns" at bounding box center [364, 254] width 0 height 8
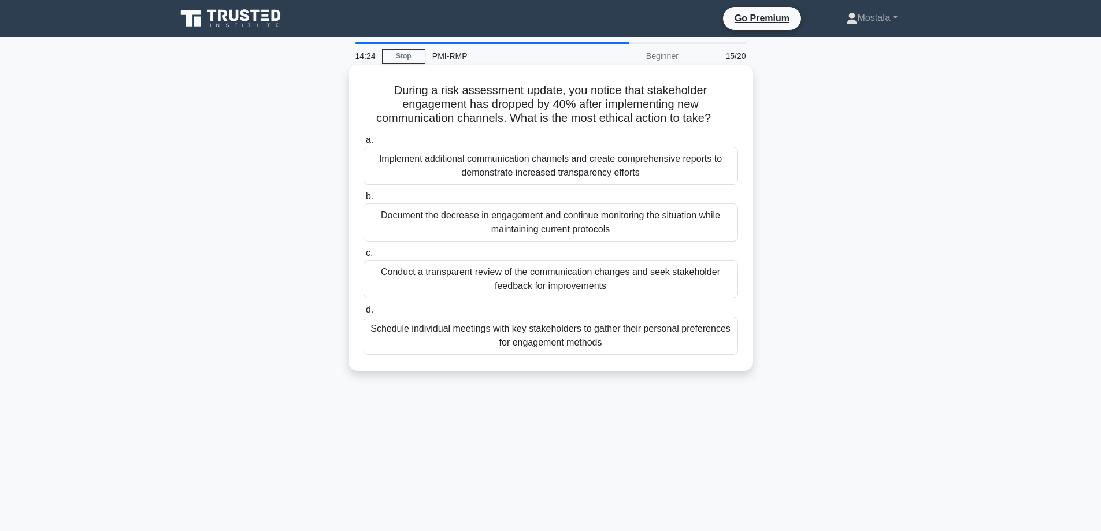
click at [708, 293] on div "Conduct a transparent review of the communication changes and seek stakeholder …" at bounding box center [551, 279] width 375 height 38
click at [364, 257] on input "c. Conduct a transparent review of the communication changes and seek stakehold…" at bounding box center [364, 254] width 0 height 8
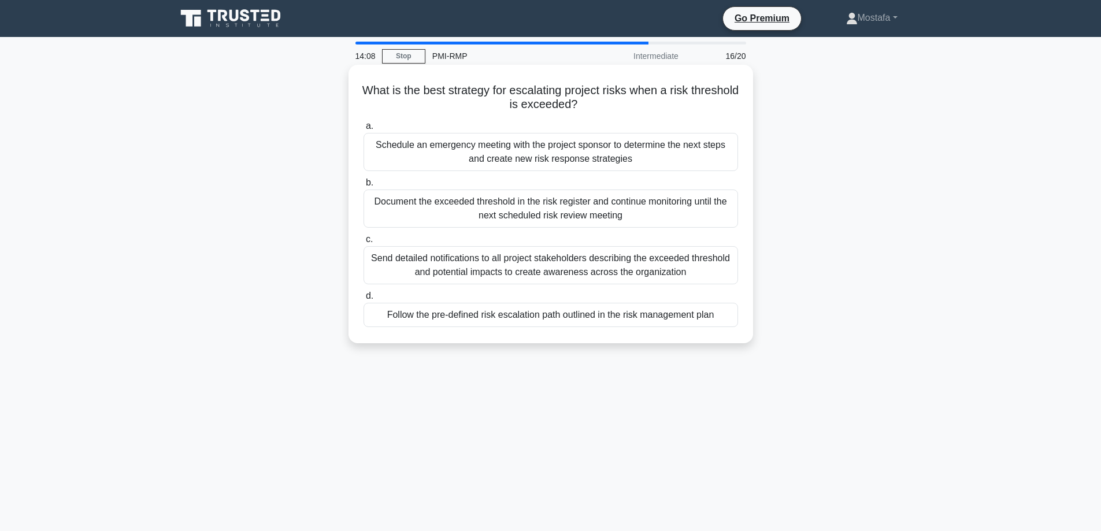
click at [727, 320] on div "Follow the pre-defined risk escalation path outlined in the risk management plan" at bounding box center [551, 315] width 375 height 24
click at [364, 300] on input "d. Follow the pre-defined risk escalation path outlined in the risk management …" at bounding box center [364, 297] width 0 height 8
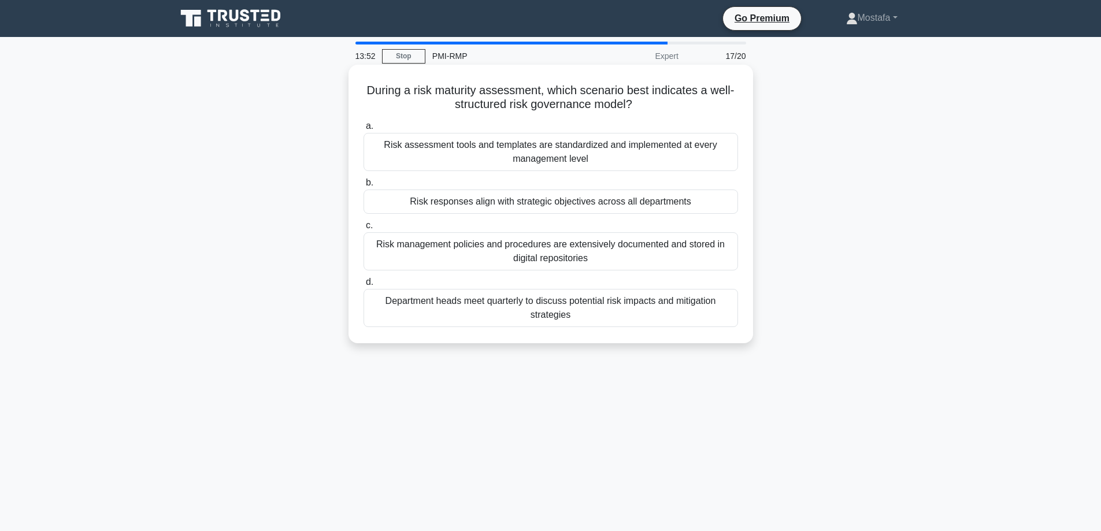
click at [719, 202] on div "Risk responses align with strategic objectives across all departments" at bounding box center [551, 202] width 375 height 24
click at [364, 187] on input "b. Risk responses align with strategic objectives across all departments" at bounding box center [364, 183] width 0 height 8
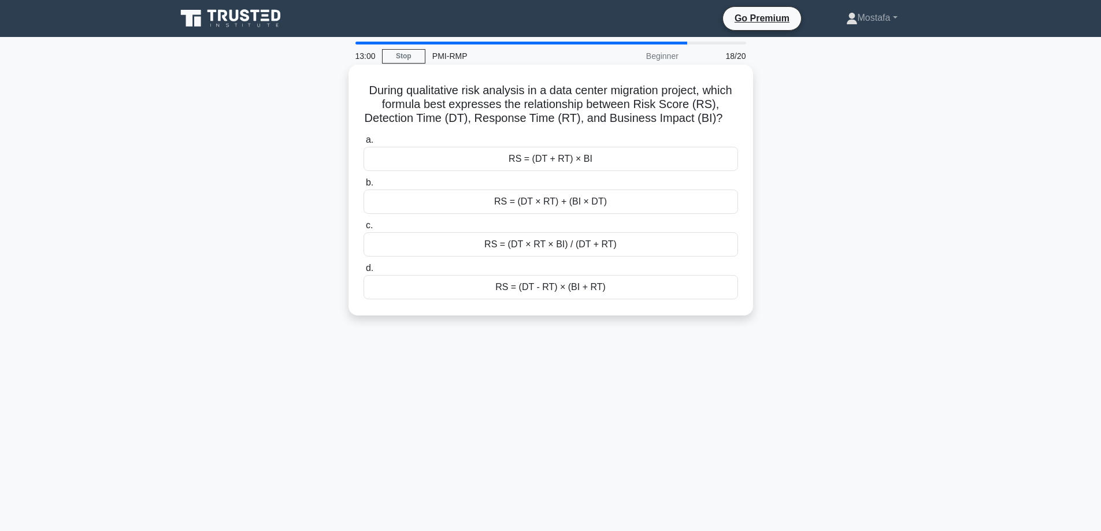
click at [711, 161] on div "RS = (DT + RT) × BI" at bounding box center [551, 159] width 375 height 24
click at [364, 144] on input "a. RS = (DT + RT) × BI" at bounding box center [364, 140] width 0 height 8
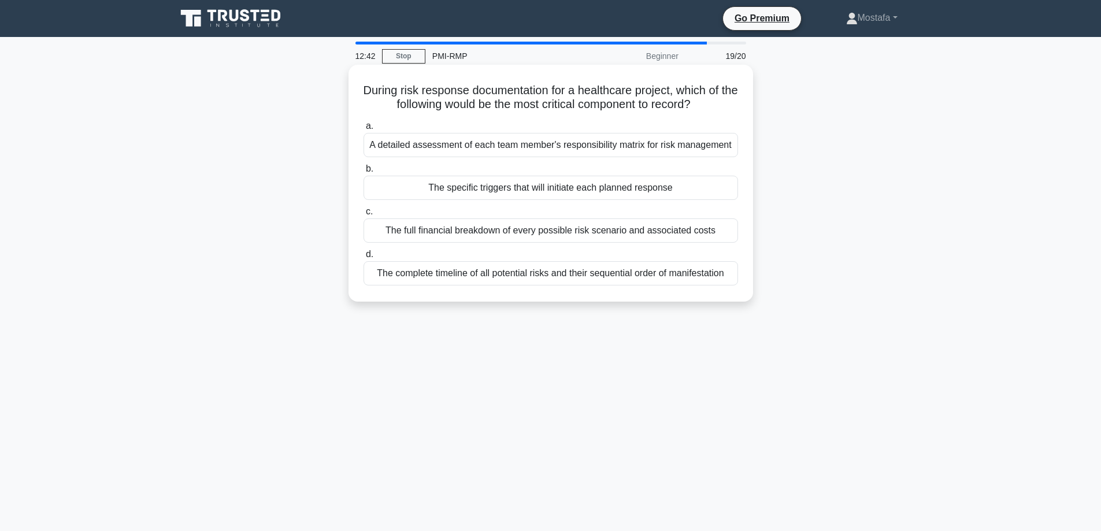
click at [721, 197] on div "The specific triggers that will initiate each planned response" at bounding box center [551, 188] width 375 height 24
click at [364, 173] on input "b. The specific triggers that will initiate each planned response" at bounding box center [364, 169] width 0 height 8
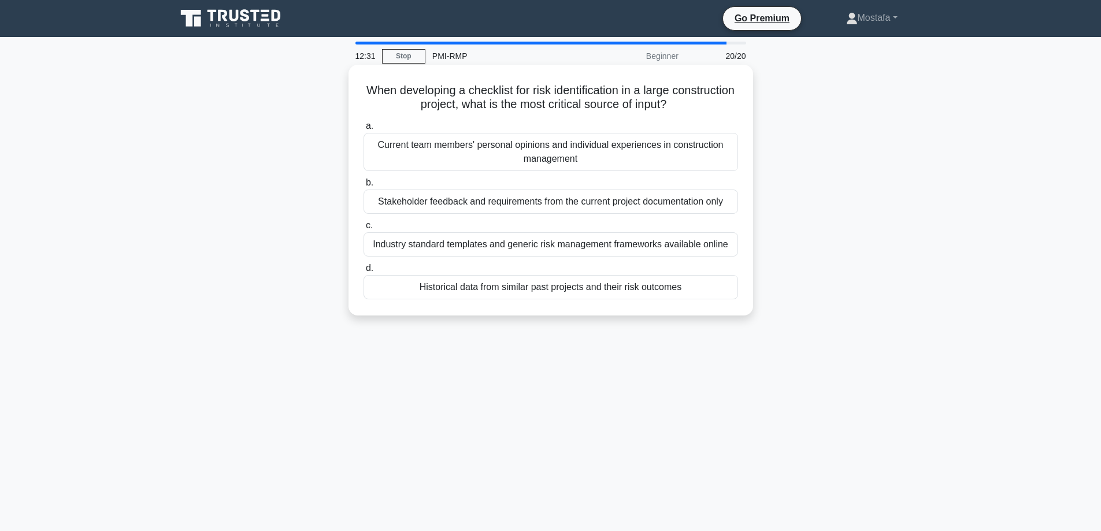
click at [719, 291] on div "Historical data from similar past projects and their risk outcomes" at bounding box center [551, 287] width 375 height 24
click at [364, 272] on input "d. Historical data from similar past projects and their risk outcomes" at bounding box center [364, 269] width 0 height 8
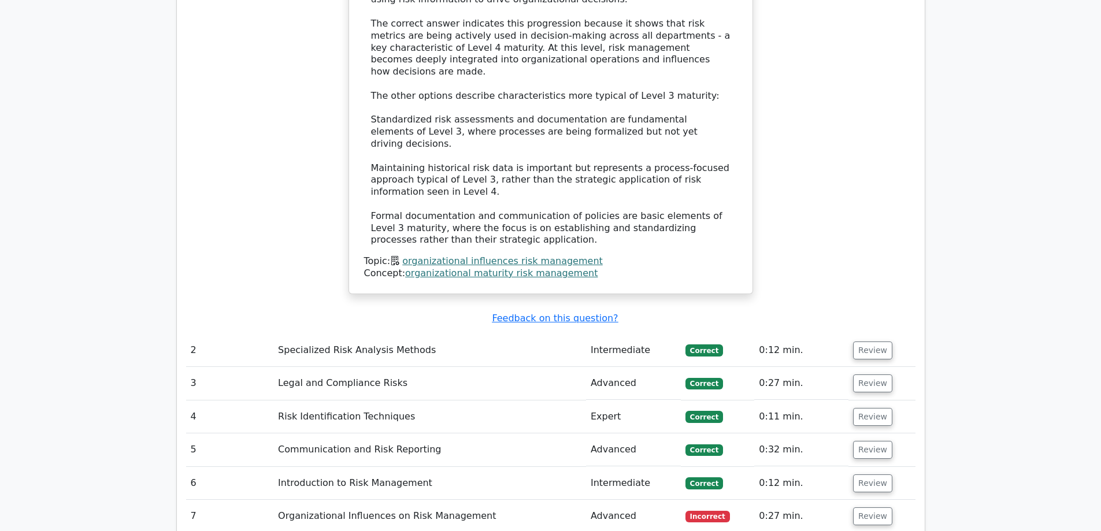
scroll to position [1677, 0]
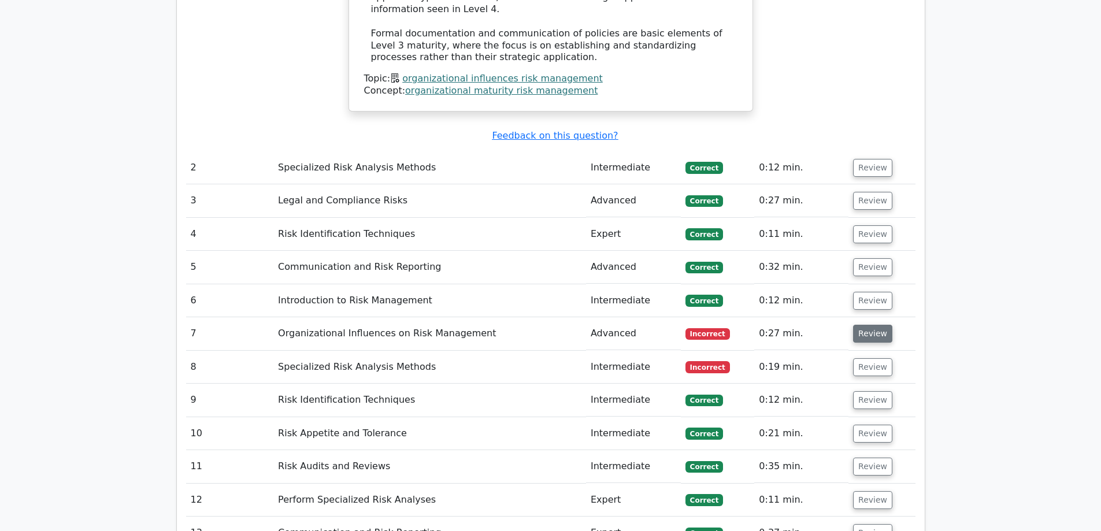
click at [873, 325] on button "Review" at bounding box center [872, 334] width 39 height 18
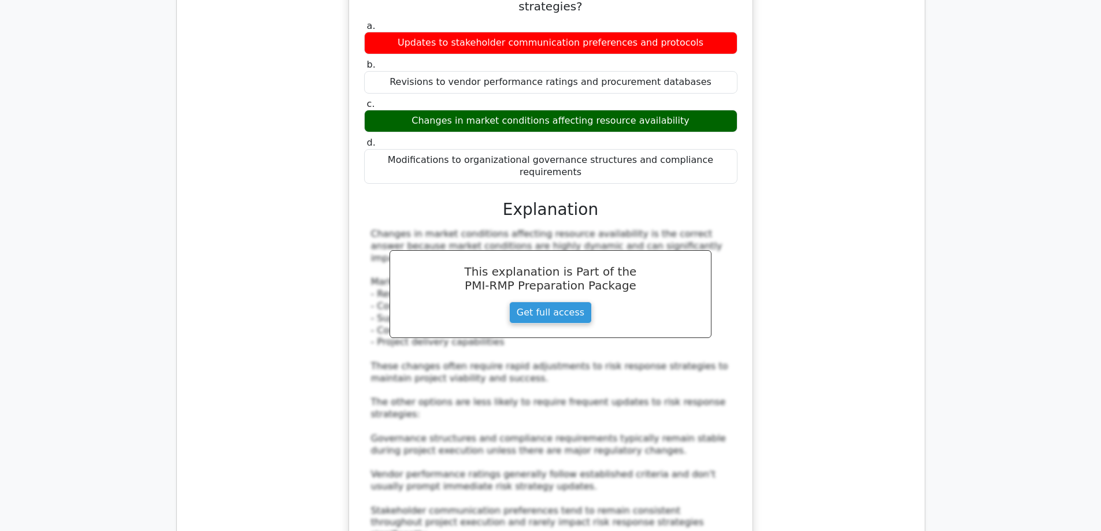
scroll to position [2313, 0]
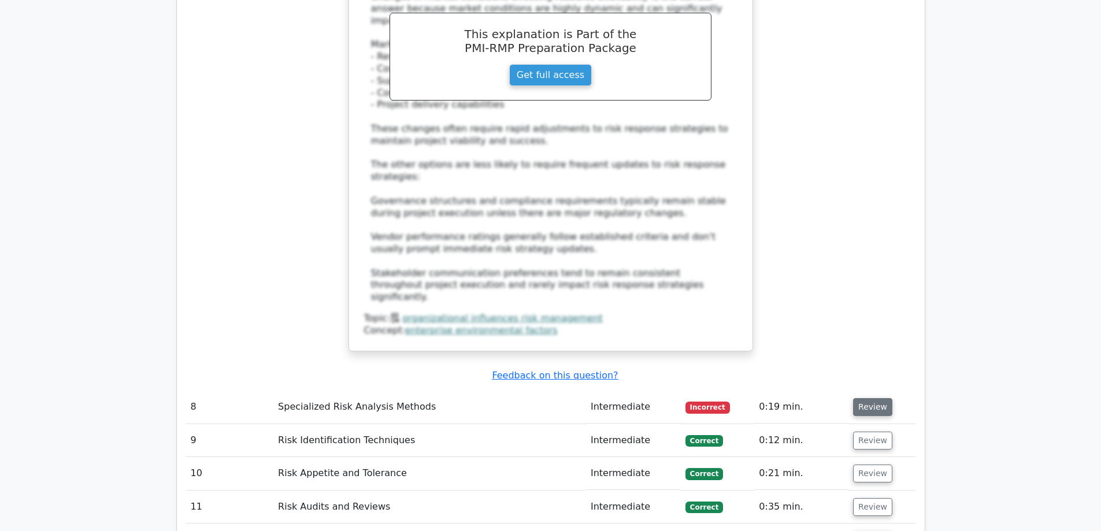
click at [872, 398] on button "Review" at bounding box center [872, 407] width 39 height 18
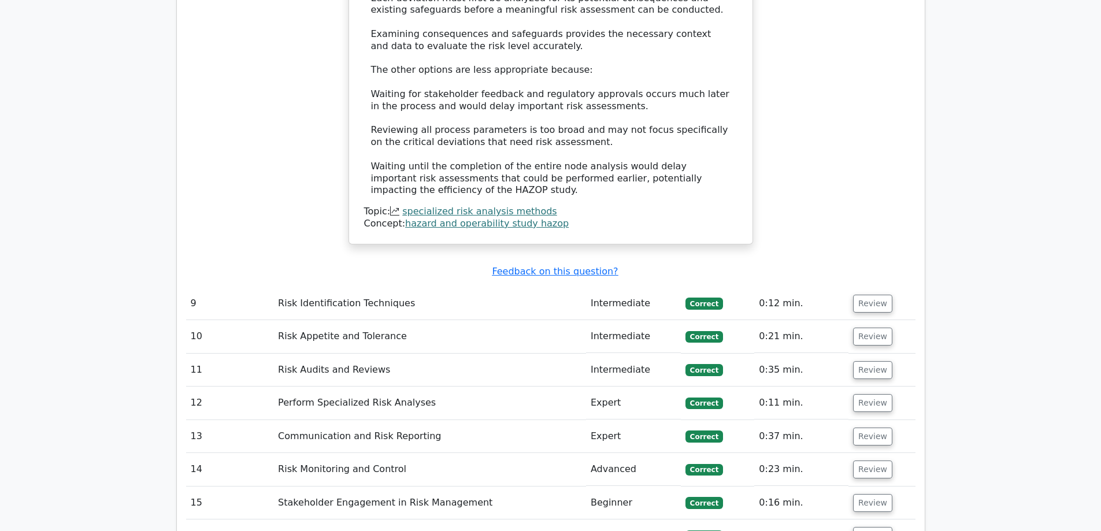
scroll to position [3354, 0]
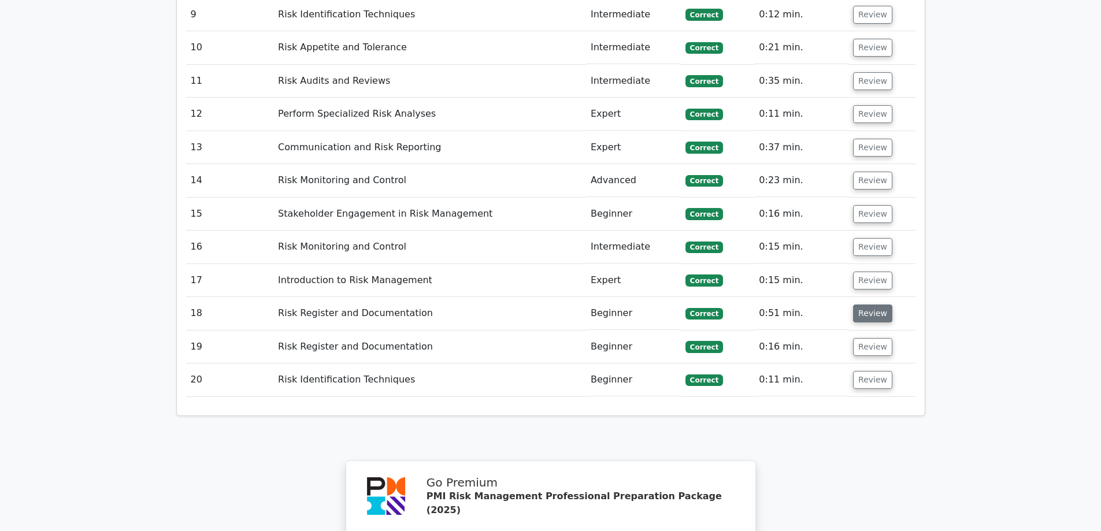
click at [870, 305] on button "Review" at bounding box center [872, 314] width 39 height 18
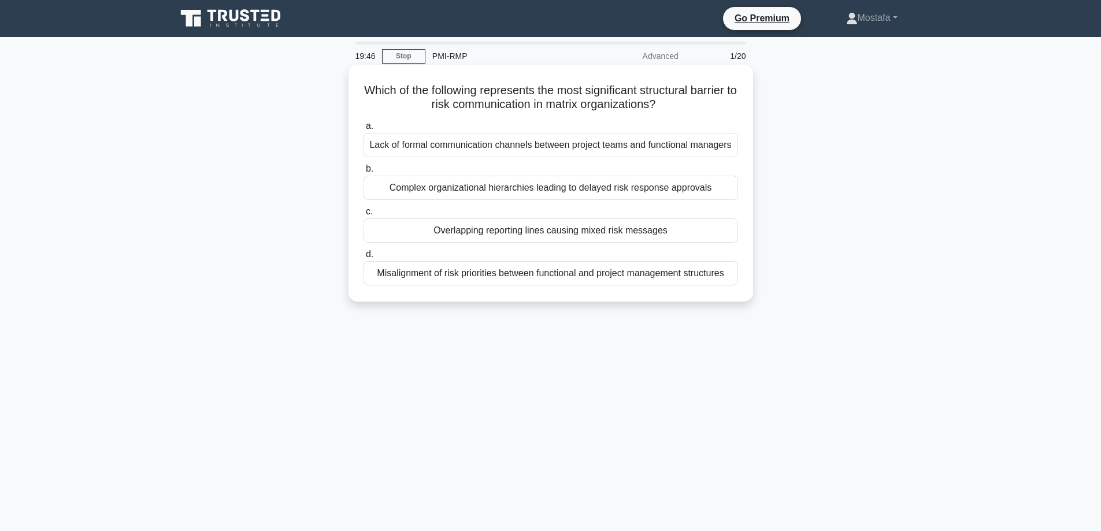
click at [723, 235] on div "Overlapping reporting lines causing mixed risk messages" at bounding box center [551, 231] width 375 height 24
click at [364, 216] on input "c. Overlapping reporting lines causing mixed risk messages" at bounding box center [364, 212] width 0 height 8
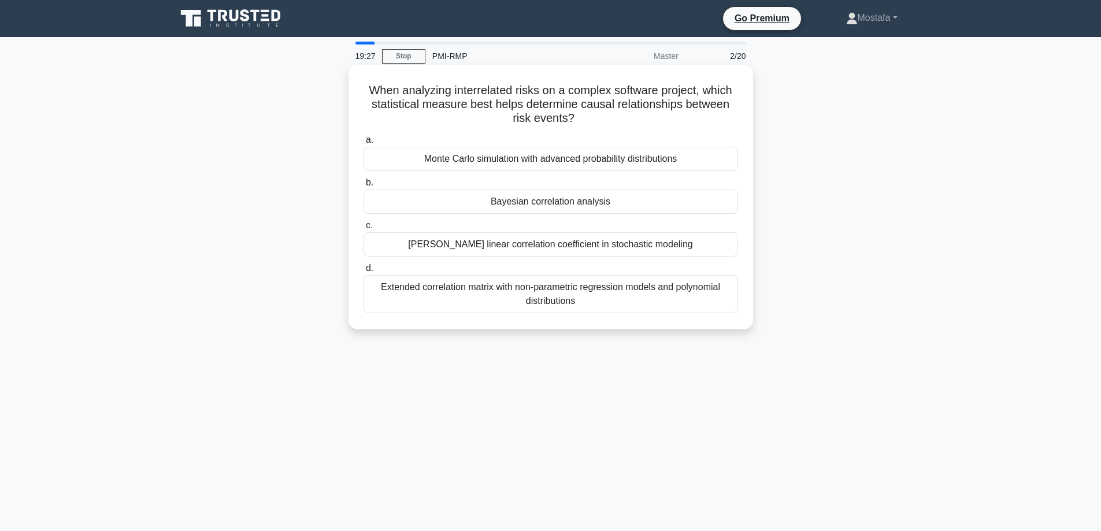
click at [731, 245] on div "[PERSON_NAME] linear correlation coefficient in stochastic modeling" at bounding box center [551, 244] width 375 height 24
click at [364, 230] on input "[PERSON_NAME] linear correlation coefficient in stochastic modeling" at bounding box center [364, 226] width 0 height 8
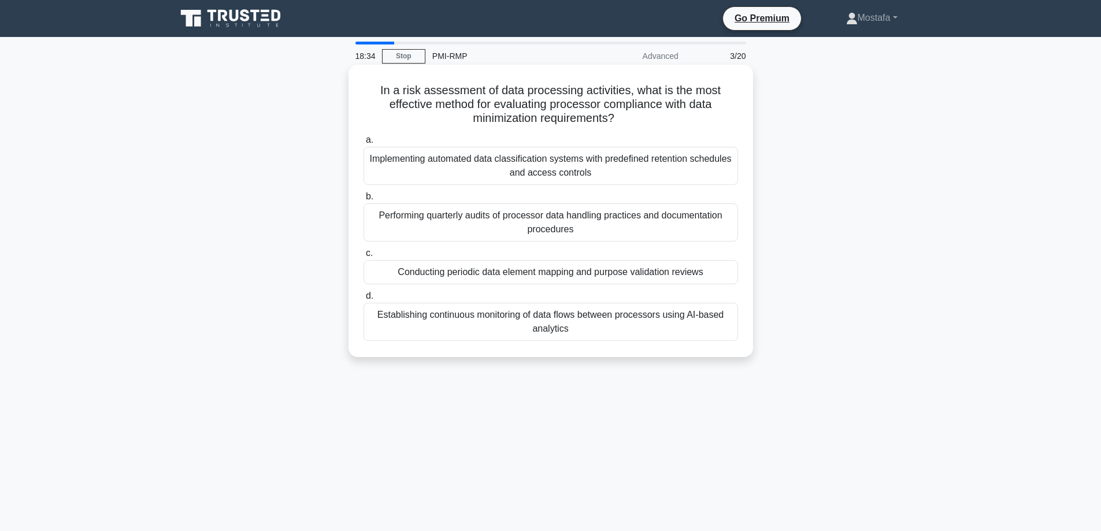
click at [719, 177] on div "Implementing automated data classification systems with predefined retention sc…" at bounding box center [551, 166] width 375 height 38
click at [364, 144] on input "a. Implementing automated data classification systems with predefined retention…" at bounding box center [364, 140] width 0 height 8
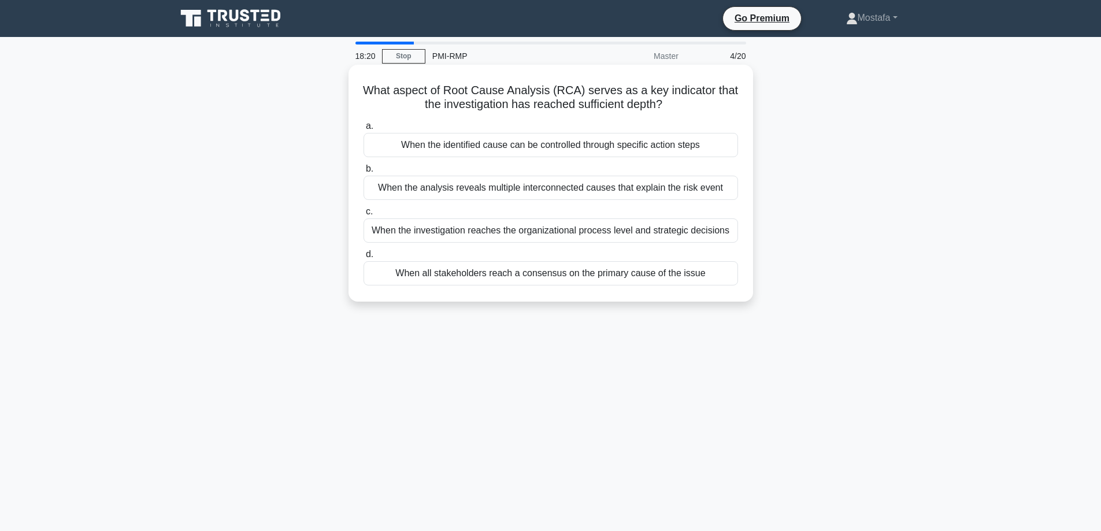
click at [719, 153] on div "When the identified cause can be controlled through specific action steps" at bounding box center [551, 145] width 375 height 24
click at [364, 130] on input "a. When the identified cause can be controlled through specific action steps" at bounding box center [364, 127] width 0 height 8
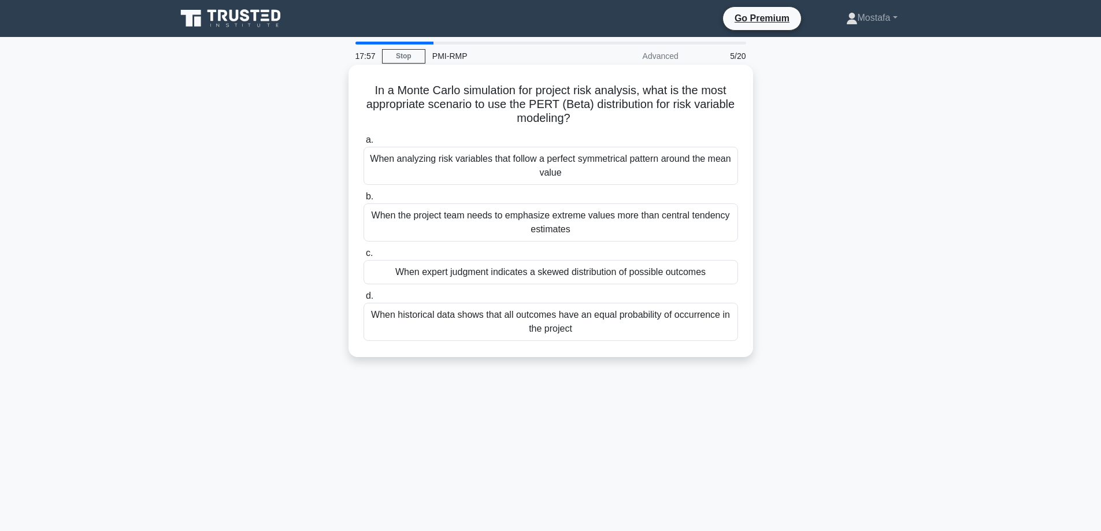
click at [720, 275] on div "When expert judgment indicates a skewed distribution of possible outcomes" at bounding box center [551, 272] width 375 height 24
click at [364, 257] on input "c. When expert judgment indicates a skewed distribution of possible outcomes" at bounding box center [364, 254] width 0 height 8
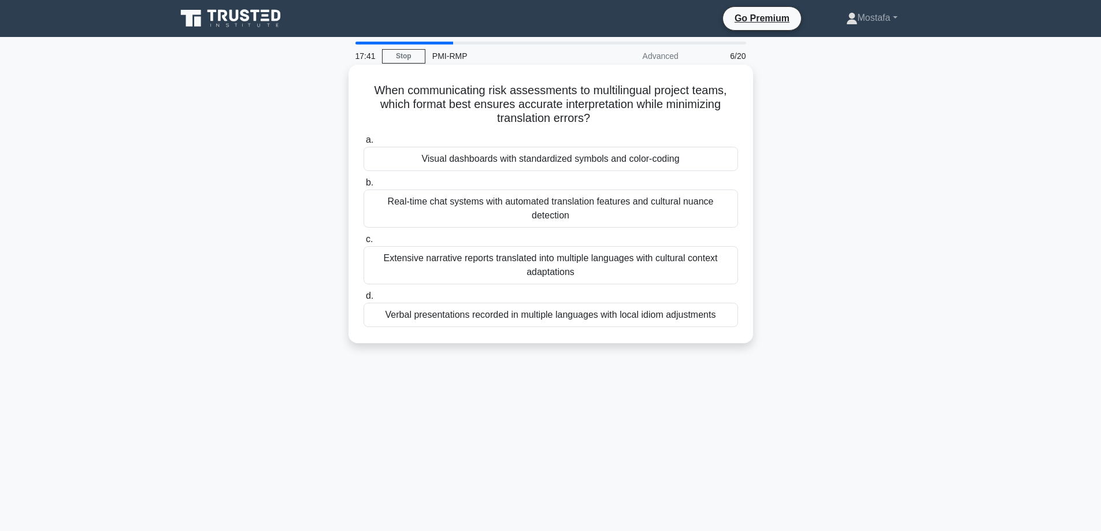
click at [715, 162] on div "Visual dashboards with standardized symbols and color-coding" at bounding box center [551, 159] width 375 height 24
click at [364, 144] on input "a. Visual dashboards with standardized symbols and color-coding" at bounding box center [364, 140] width 0 height 8
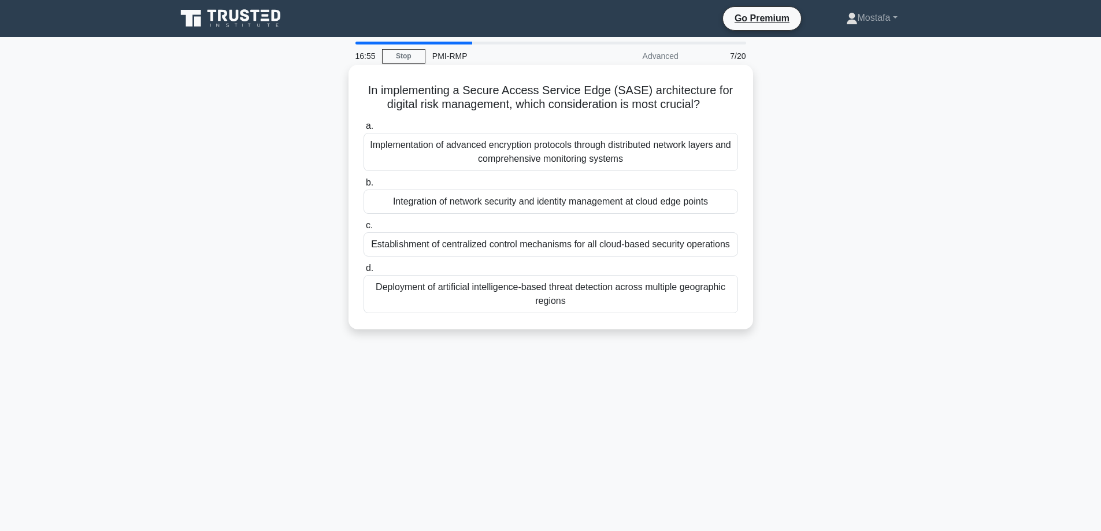
click at [723, 205] on div "Integration of network security and identity management at cloud edge points" at bounding box center [551, 202] width 375 height 24
click at [364, 187] on input "b. Integration of network security and identity management at cloud edge points" at bounding box center [364, 183] width 0 height 8
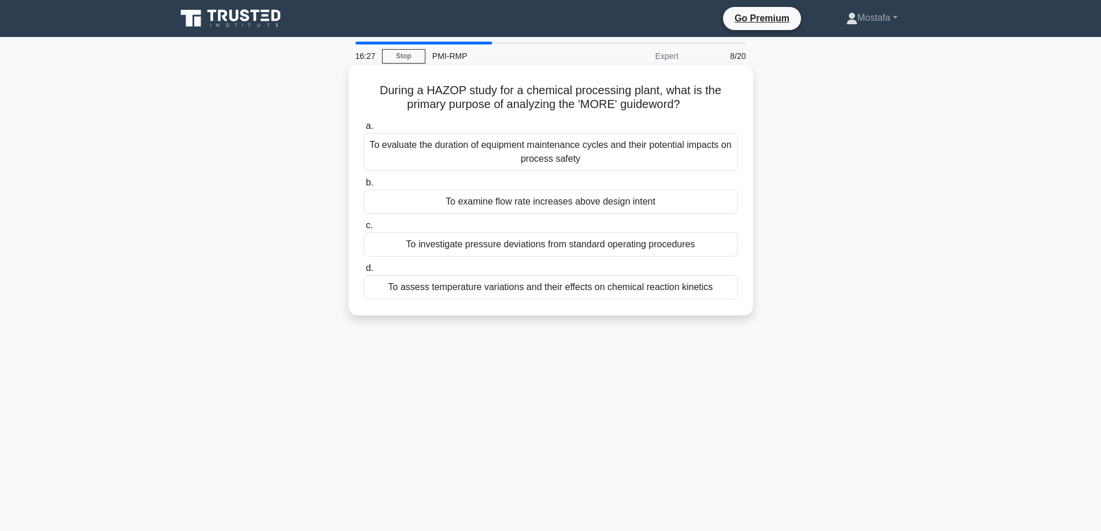
click at [733, 206] on div "To examine flow rate increases above design intent" at bounding box center [551, 202] width 375 height 24
click at [364, 187] on input "b. To examine flow rate increases above design intent" at bounding box center [364, 183] width 0 height 8
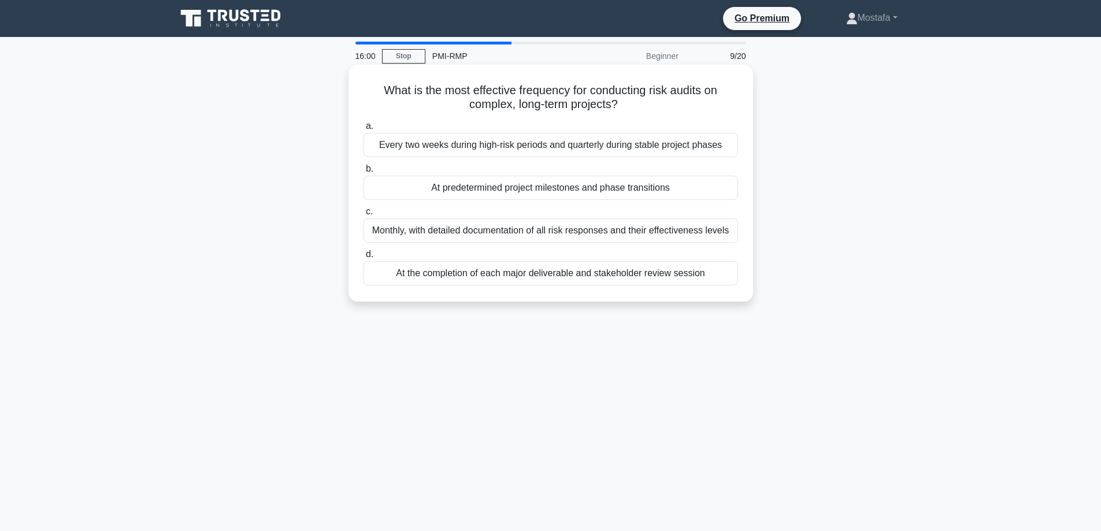
click at [724, 193] on div "At predetermined project milestones and phase transitions" at bounding box center [551, 188] width 375 height 24
click at [364, 173] on input "b. At predetermined project milestones and phase transitions" at bounding box center [364, 169] width 0 height 8
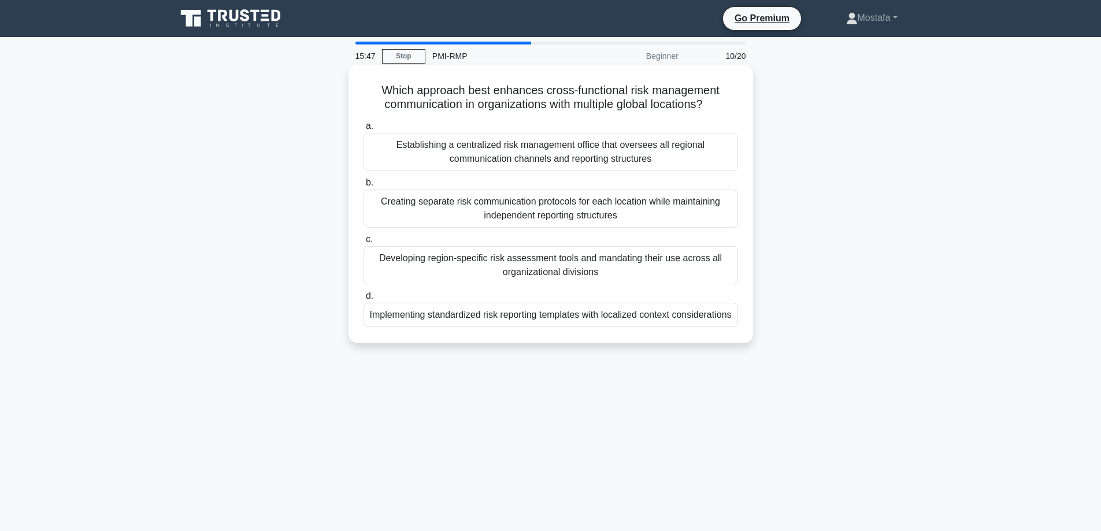
click at [724, 327] on div "Implementing standardized risk reporting templates with localized context consi…" at bounding box center [551, 315] width 375 height 24
click at [364, 300] on input "d. Implementing standardized risk reporting templates with localized context co…" at bounding box center [364, 297] width 0 height 8
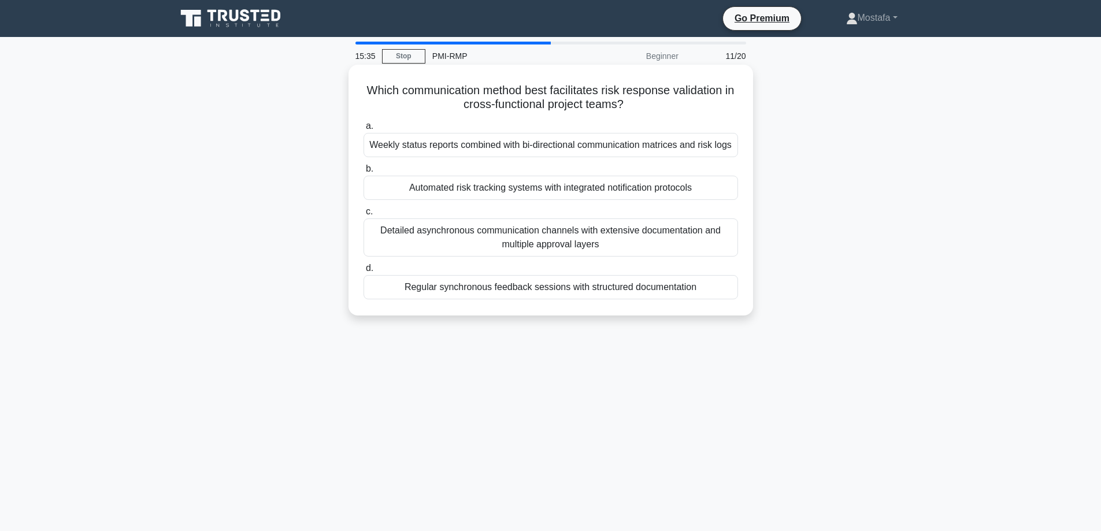
click at [725, 200] on div "Automated risk tracking systems with integrated notification protocols" at bounding box center [551, 188] width 375 height 24
click at [364, 173] on input "b. Automated risk tracking systems with integrated notification protocols" at bounding box center [364, 169] width 0 height 8
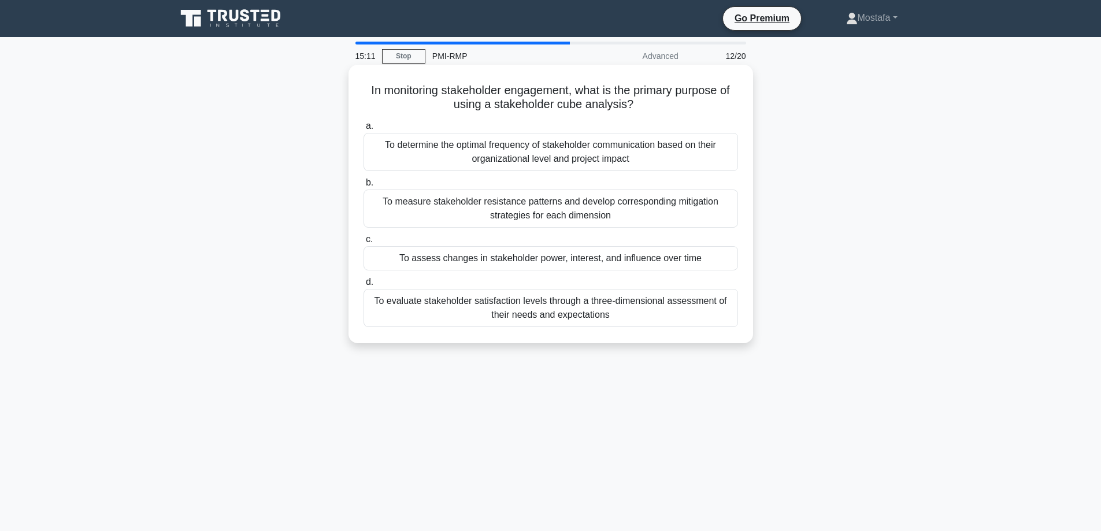
click at [727, 260] on div "To assess changes in stakeholder power, interest, and influence over time" at bounding box center [551, 258] width 375 height 24
click at [364, 243] on input "c. To assess changes in stakeholder power, interest, and influence over time" at bounding box center [364, 240] width 0 height 8
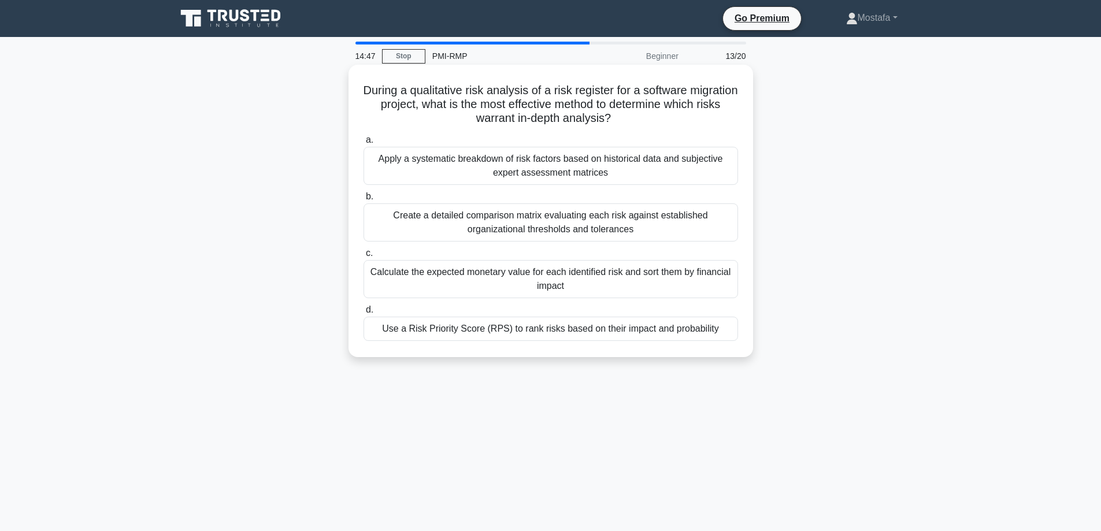
click at [723, 330] on div "Use a Risk Priority Score (RPS) to rank risks based on their impact and probabi…" at bounding box center [551, 329] width 375 height 24
click at [364, 314] on input "d. Use a Risk Priority Score (RPS) to rank risks based on their impact and prob…" at bounding box center [364, 310] width 0 height 8
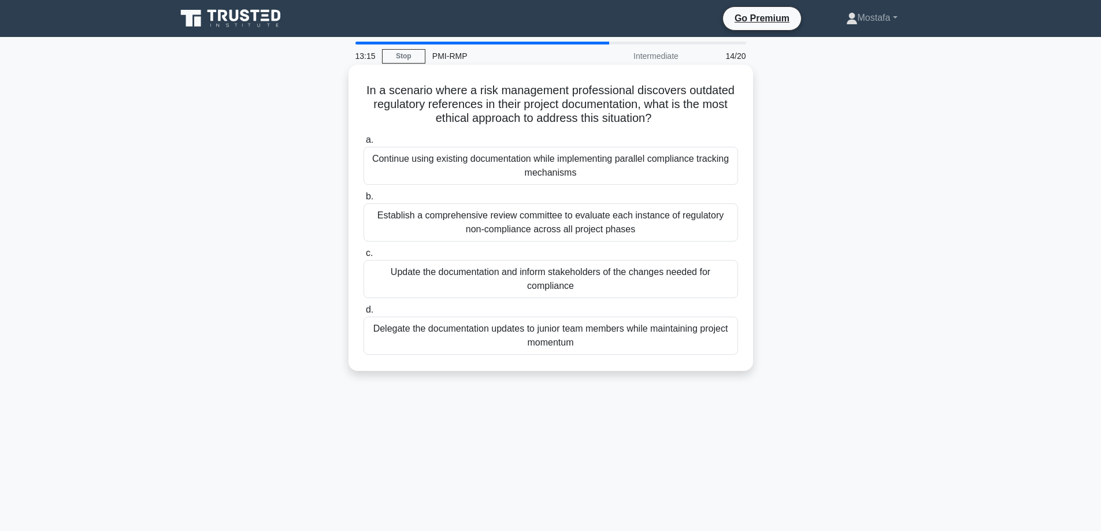
click at [727, 290] on div "Update the documentation and inform stakeholders of the changes needed for comp…" at bounding box center [551, 279] width 375 height 38
click at [364, 257] on input "c. Update the documentation and inform stakeholders of the changes needed for c…" at bounding box center [364, 254] width 0 height 8
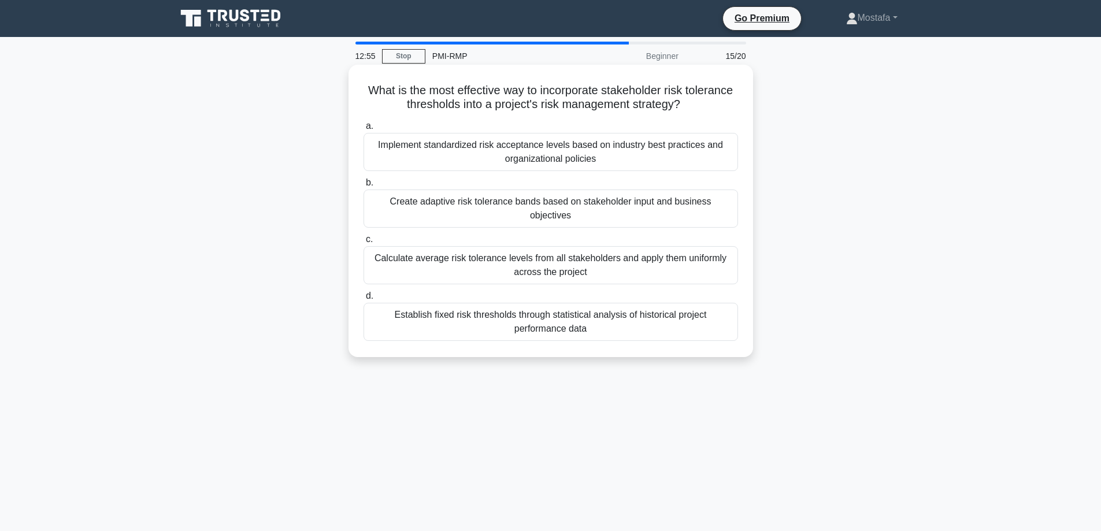
click at [726, 208] on div "Create adaptive risk tolerance bands based on stakeholder input and business ob…" at bounding box center [551, 209] width 375 height 38
click at [364, 187] on input "b. Create adaptive risk tolerance bands based on stakeholder input and business…" at bounding box center [364, 183] width 0 height 8
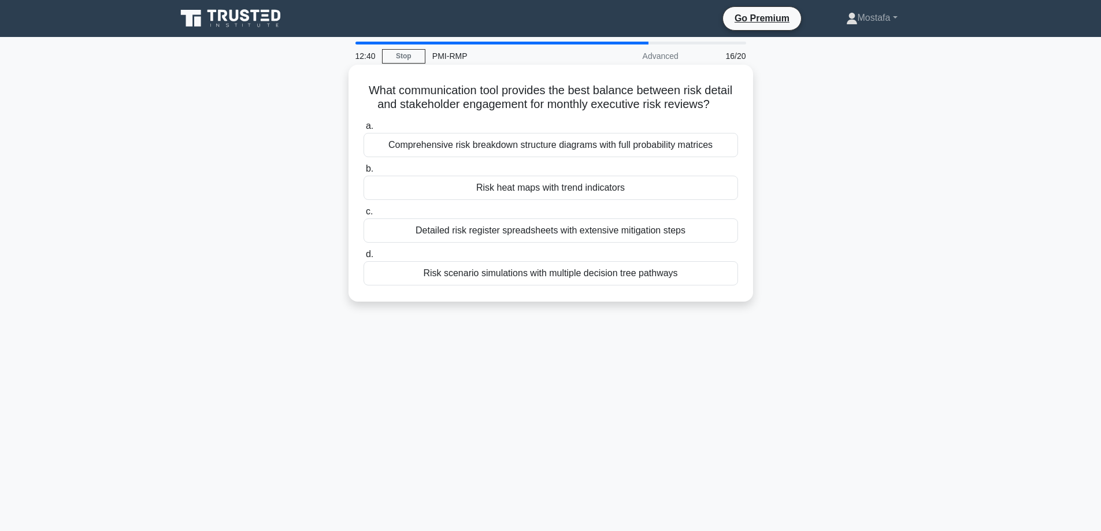
click at [724, 187] on div "Risk heat maps with trend indicators" at bounding box center [551, 188] width 375 height 24
click at [364, 173] on input "b. Risk heat maps with trend indicators" at bounding box center [364, 169] width 0 height 8
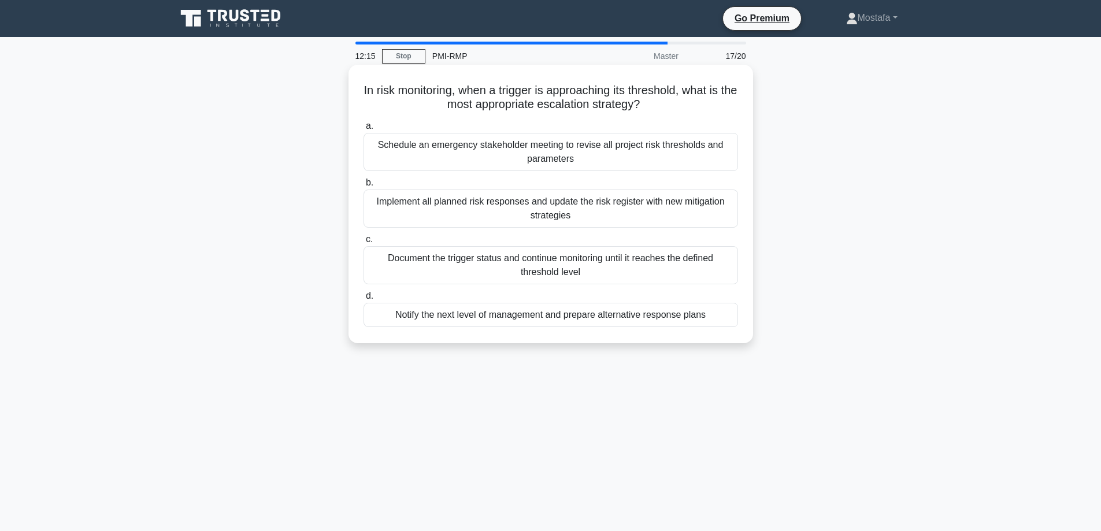
click at [725, 267] on div "Document the trigger status and continue monitoring until it reaches the define…" at bounding box center [551, 265] width 375 height 38
click at [364, 243] on input "c. Document the trigger status and continue monitoring until it reaches the def…" at bounding box center [364, 240] width 0 height 8
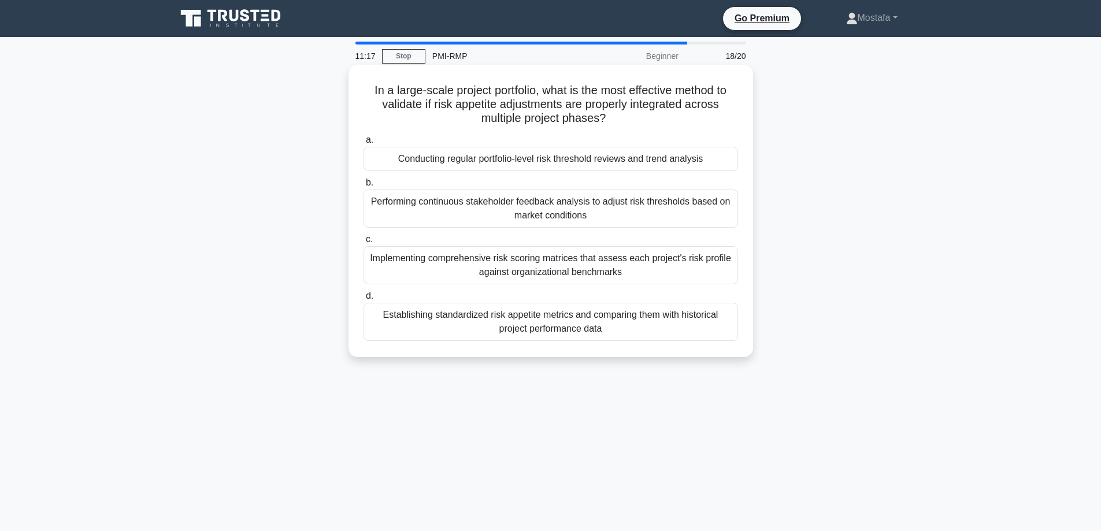
click at [719, 157] on div "Conducting regular portfolio-level risk threshold reviews and trend analysis" at bounding box center [551, 159] width 375 height 24
click at [364, 144] on input "a. Conducting regular portfolio-level risk threshold reviews and trend analysis" at bounding box center [364, 140] width 0 height 8
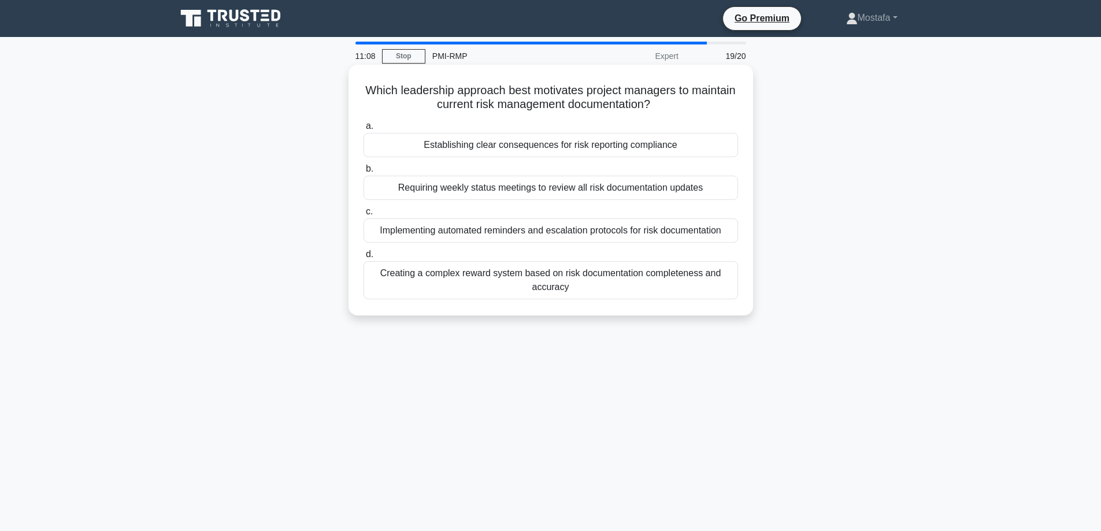
click at [718, 146] on div "Establishing clear consequences for risk reporting compliance" at bounding box center [551, 145] width 375 height 24
click at [364, 130] on input "a. Establishing clear consequences for risk reporting compliance" at bounding box center [364, 127] width 0 height 8
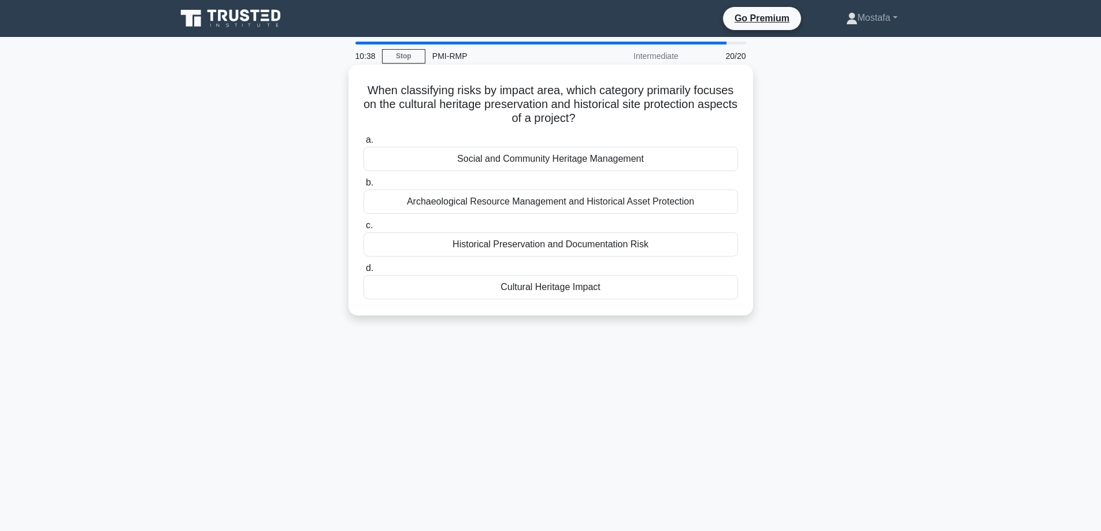
click at [716, 157] on div "Social and Community Heritage Management" at bounding box center [551, 159] width 375 height 24
click at [364, 144] on input "a. Social and Community Heritage Management" at bounding box center [364, 140] width 0 height 8
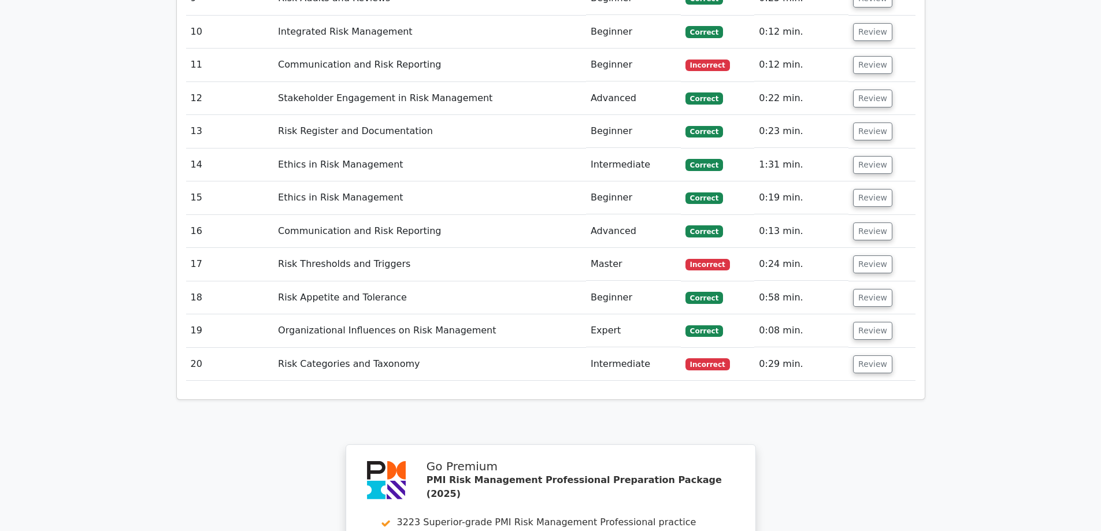
scroll to position [2139, 0]
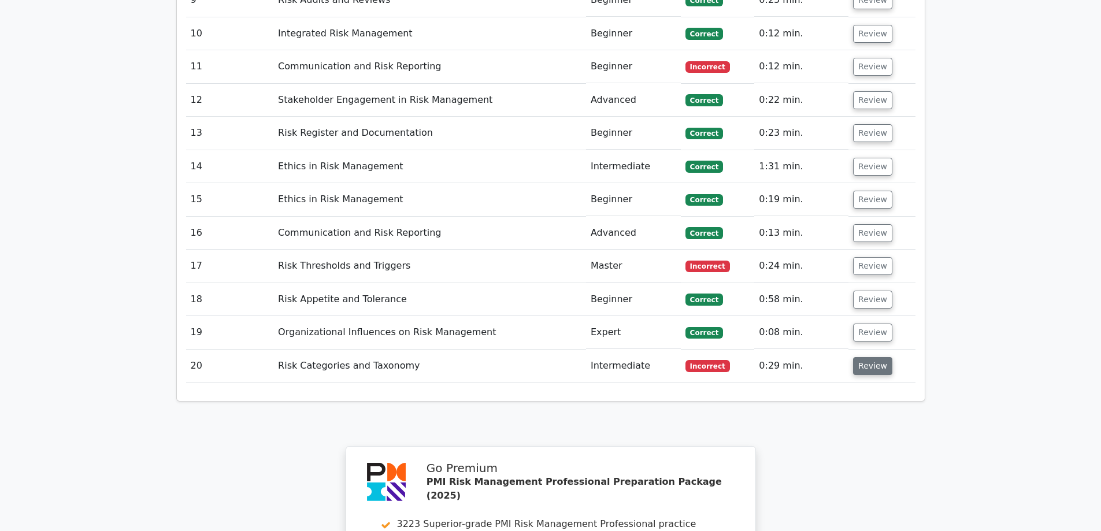
click at [871, 357] on button "Review" at bounding box center [872, 366] width 39 height 18
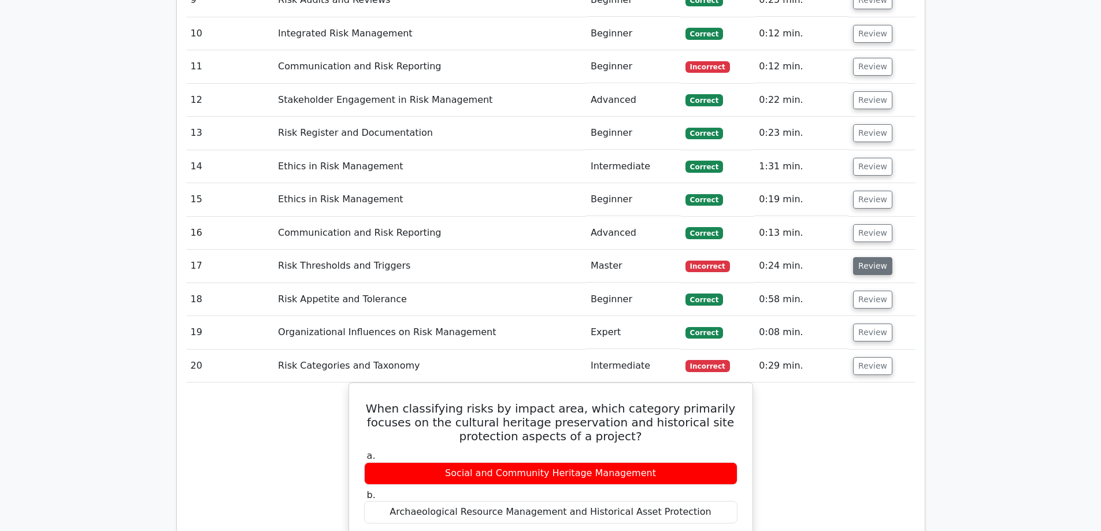
click at [856, 257] on button "Review" at bounding box center [872, 266] width 39 height 18
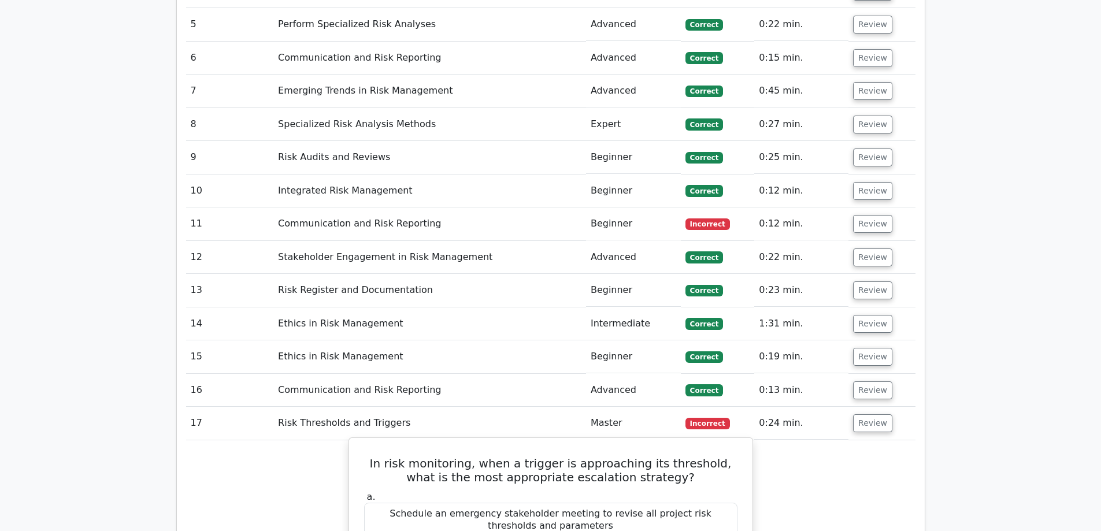
scroll to position [1966, 0]
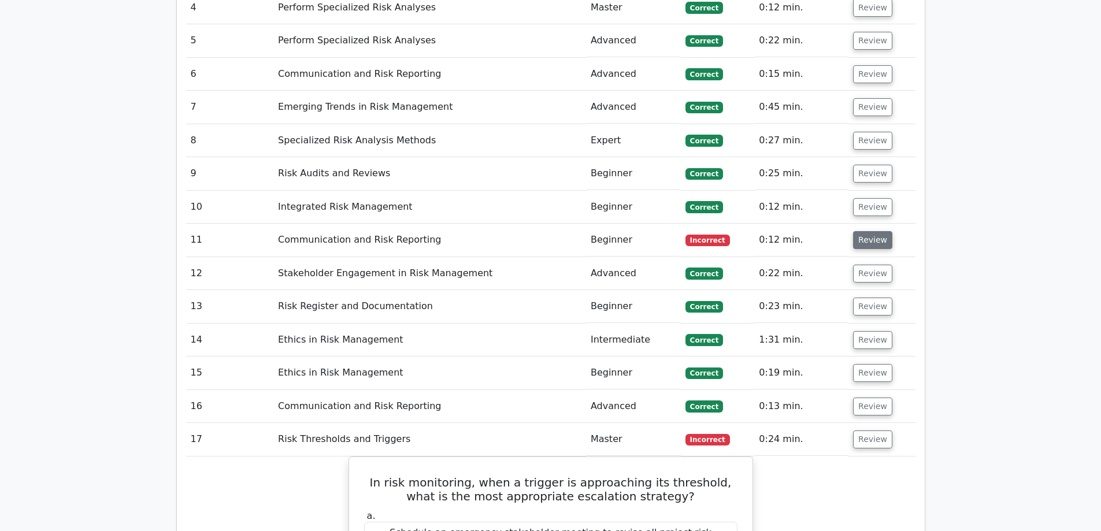
click at [866, 231] on button "Review" at bounding box center [872, 240] width 39 height 18
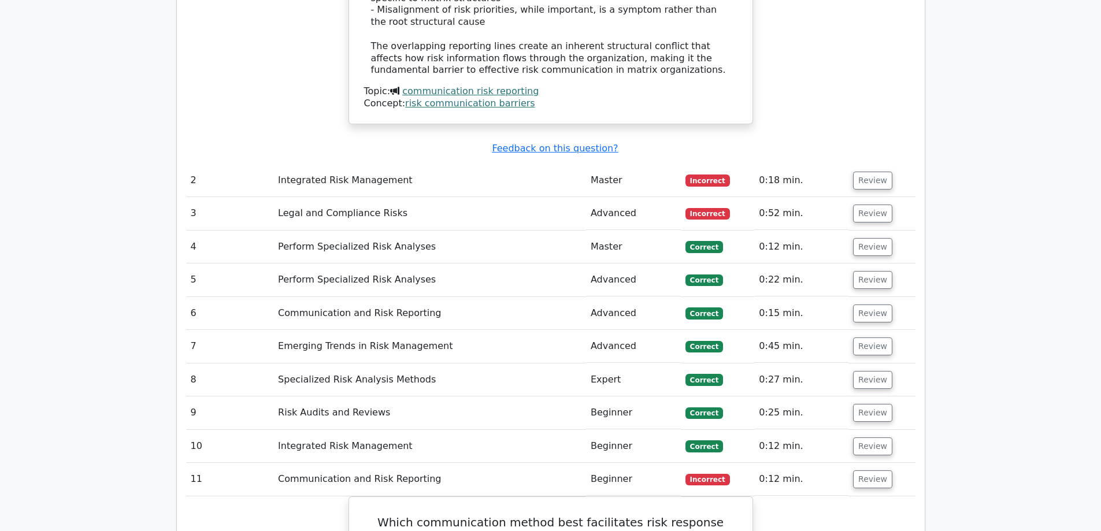
scroll to position [1561, 0]
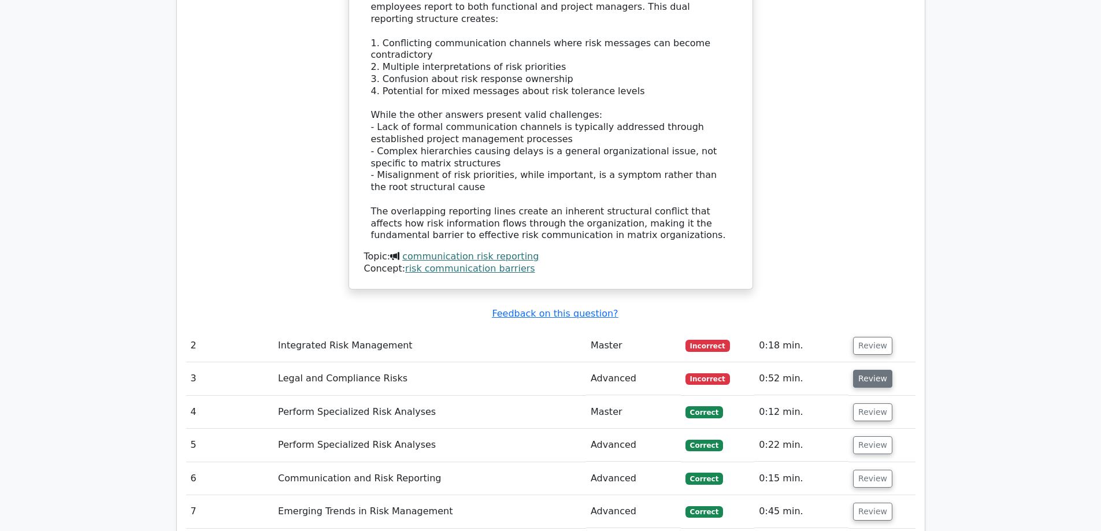
click at [881, 370] on button "Review" at bounding box center [872, 379] width 39 height 18
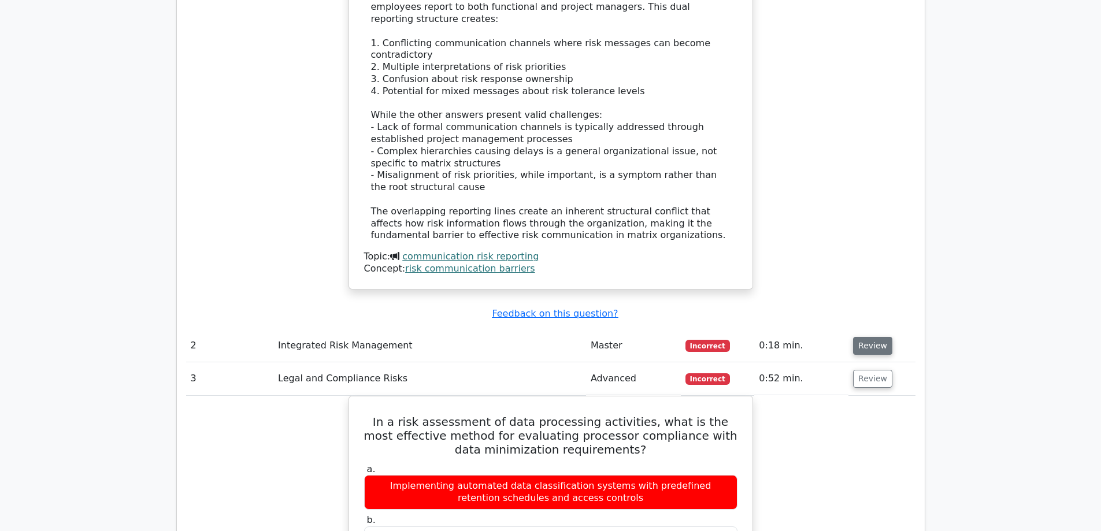
click at [871, 337] on button "Review" at bounding box center [872, 346] width 39 height 18
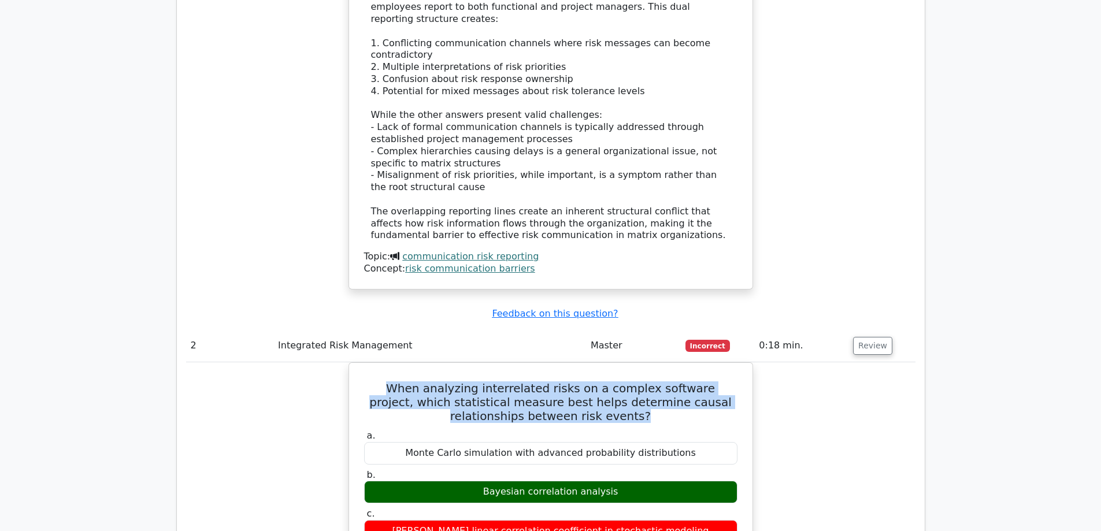
drag, startPoint x: 599, startPoint y: 312, endPoint x: 337, endPoint y: 286, distance: 263.3
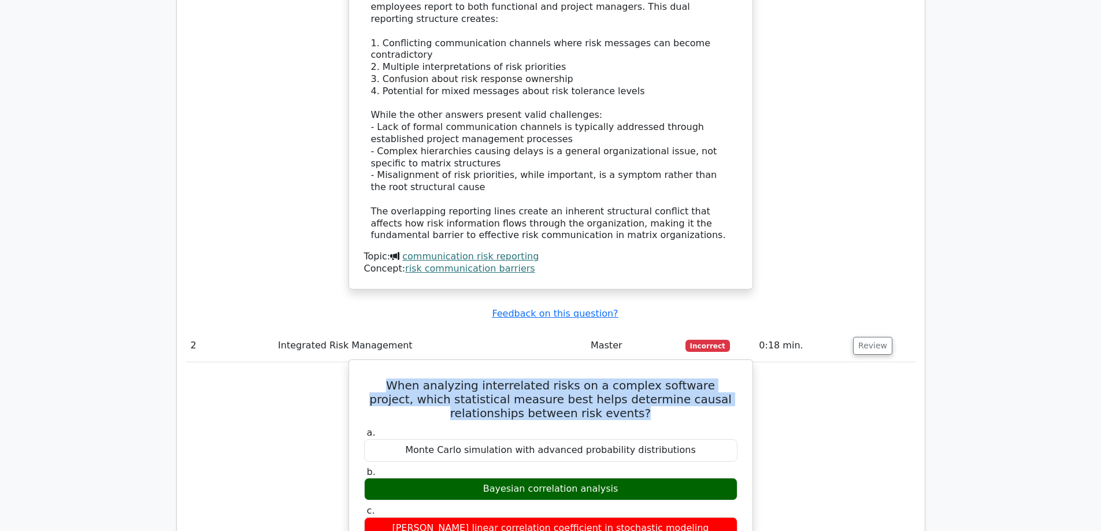
copy h5 "When analyzing interrelated risks on a complex software project, which statisti…"
drag, startPoint x: 613, startPoint y: 389, endPoint x: 482, endPoint y: 389, distance: 131.8
click at [482, 478] on div "Bayesian correlation analysis" at bounding box center [551, 489] width 374 height 23
copy div "Bayesian correlation analysis"
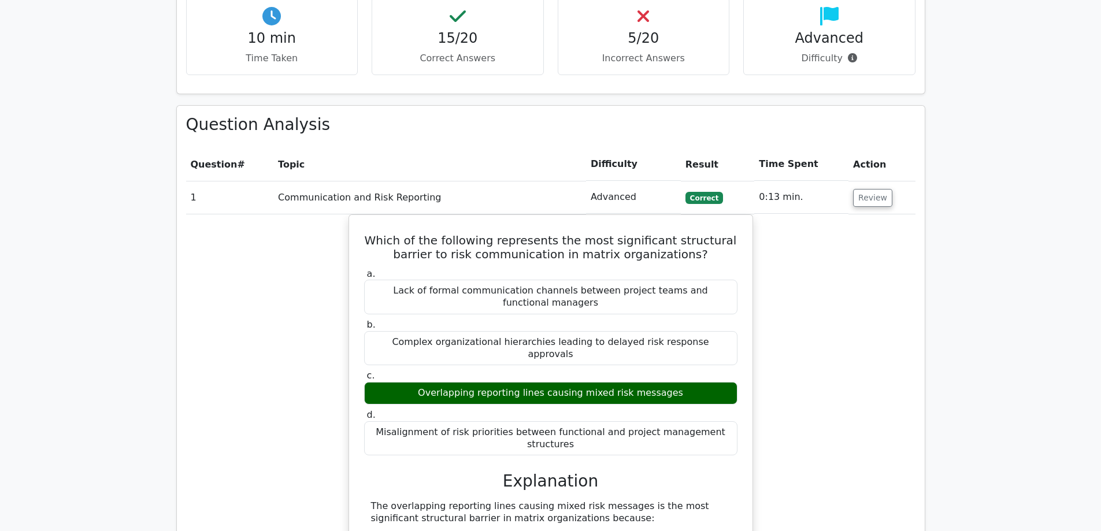
scroll to position [867, 0]
